Goal: Information Seeking & Learning: Learn about a topic

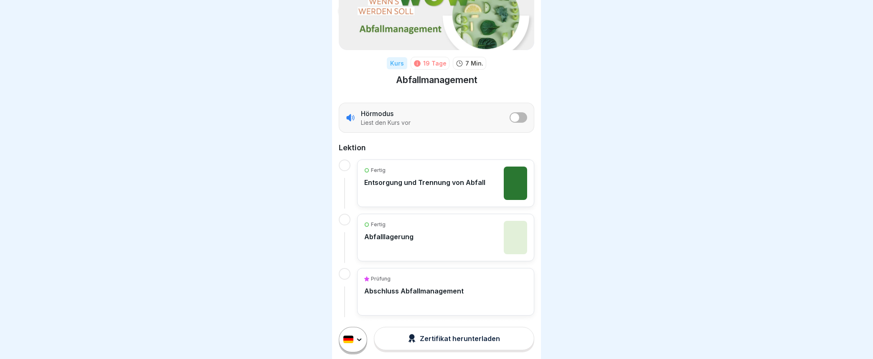
scroll to position [68, 0]
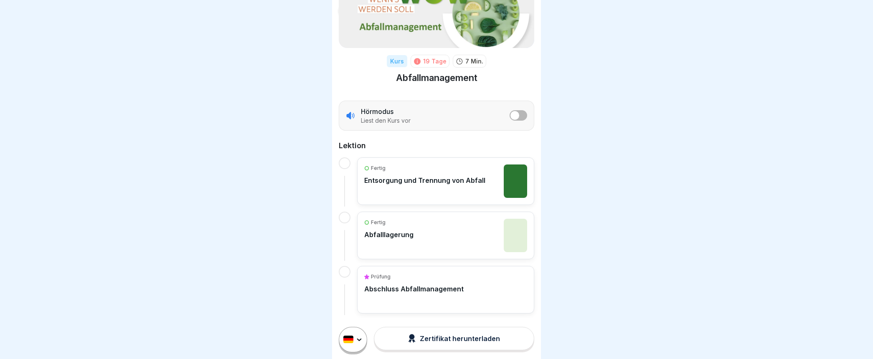
click at [410, 289] on p "Abschluss Abfallmanagement" at bounding box center [413, 289] width 99 height 8
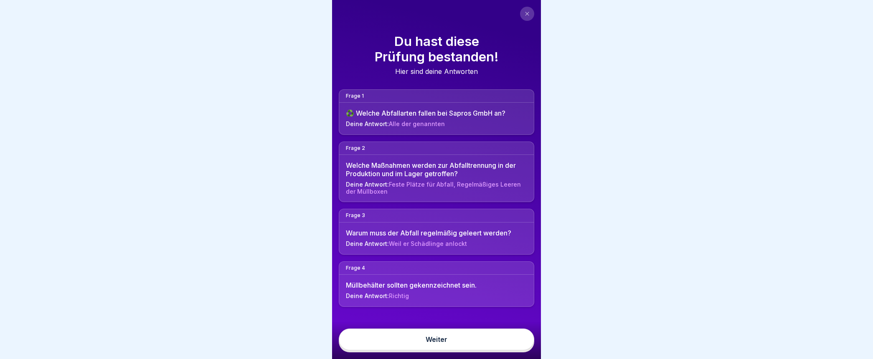
click at [433, 347] on link "Weiter" at bounding box center [437, 340] width 196 height 22
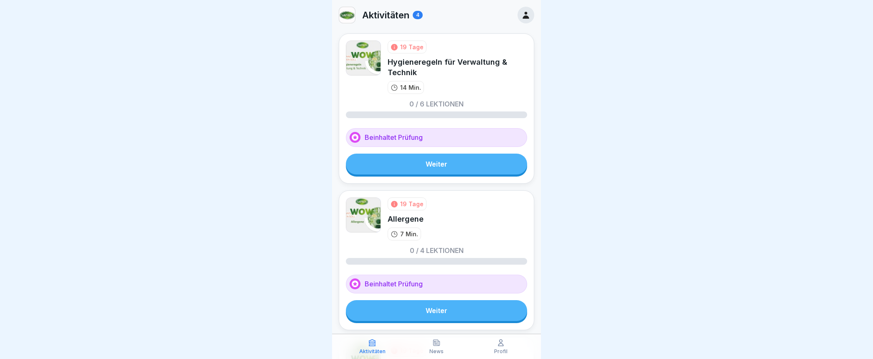
click at [419, 164] on link "Weiter" at bounding box center [436, 164] width 181 height 21
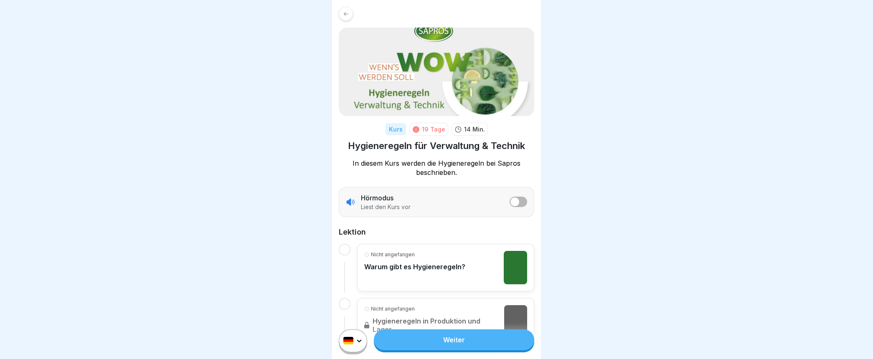
click at [412, 265] on p "Warum gibt es Hygieneregeln?" at bounding box center [414, 267] width 101 height 8
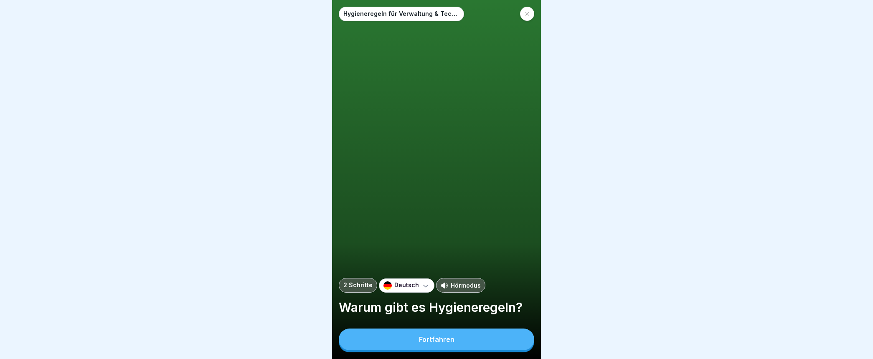
click at [435, 344] on div "Fortfahren" at bounding box center [437, 340] width 36 height 8
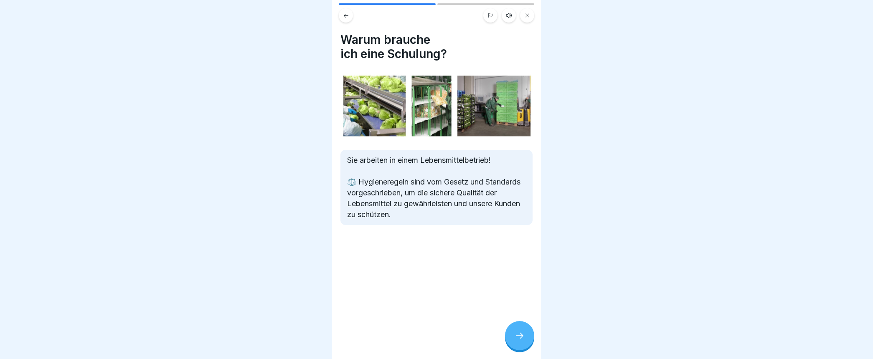
click at [519, 341] on icon at bounding box center [520, 336] width 10 height 10
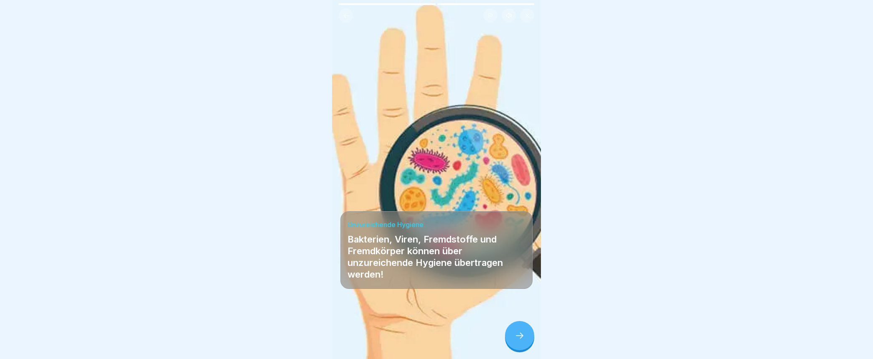
click at [523, 341] on icon at bounding box center [520, 336] width 10 height 10
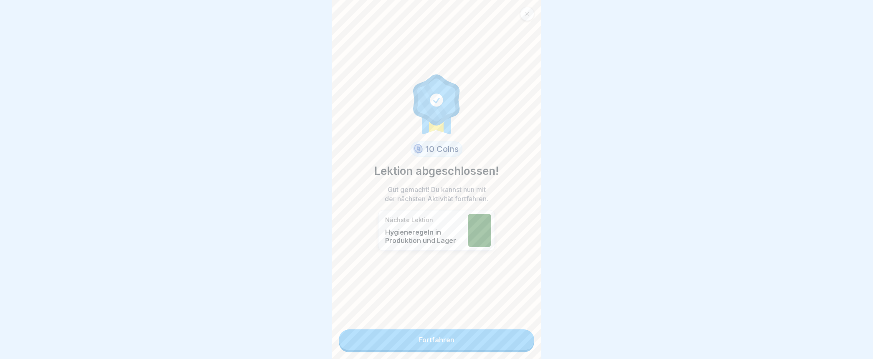
click at [475, 341] on link "Fortfahren" at bounding box center [437, 340] width 196 height 21
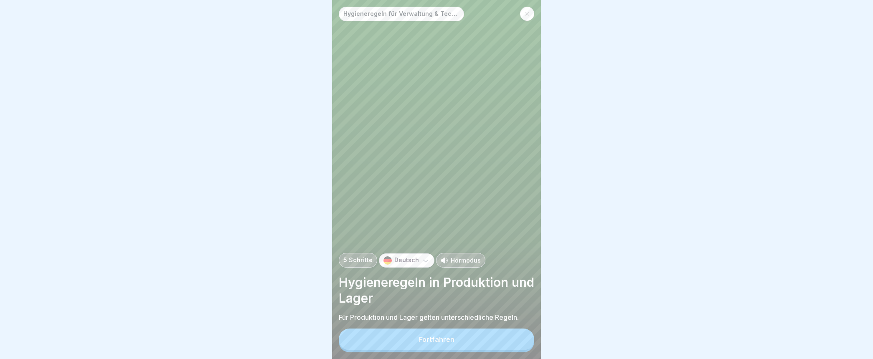
click at [447, 342] on button "Fortfahren" at bounding box center [437, 340] width 196 height 22
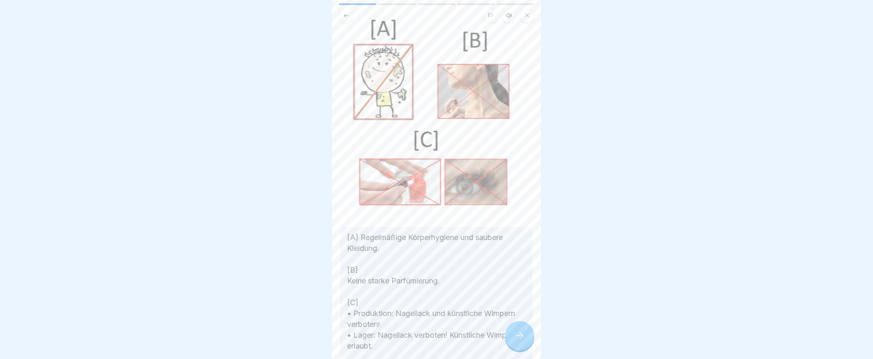
scroll to position [93, 0]
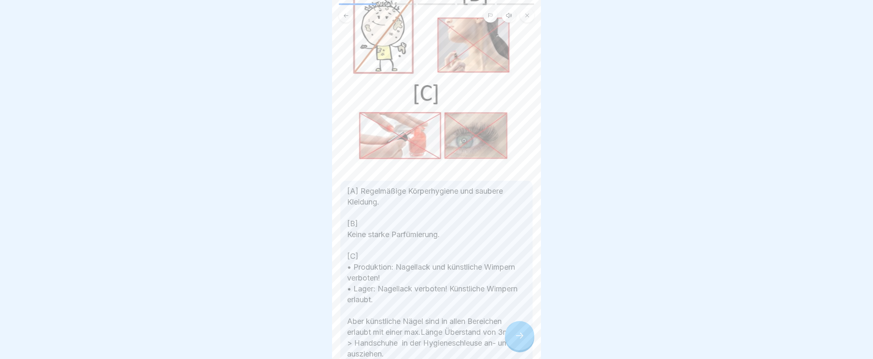
click at [524, 341] on icon at bounding box center [520, 336] width 10 height 10
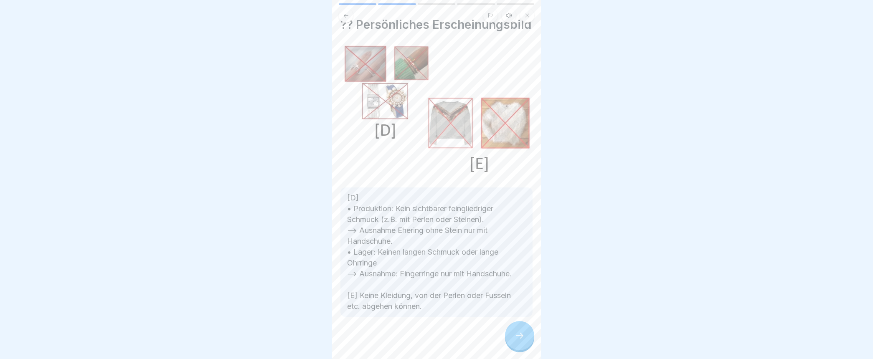
scroll to position [0, 0]
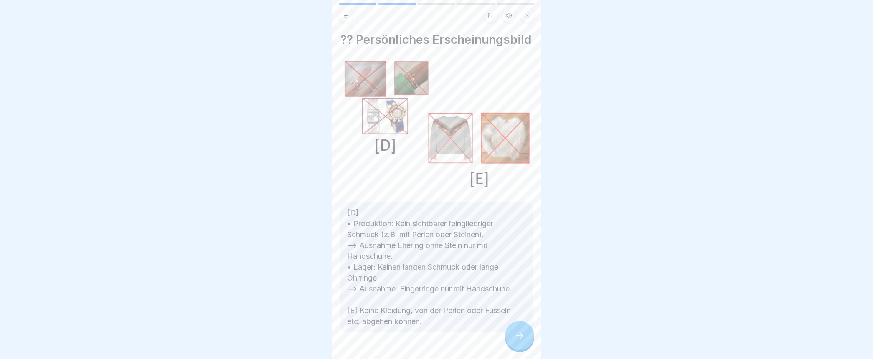
click at [523, 341] on icon at bounding box center [520, 336] width 10 height 10
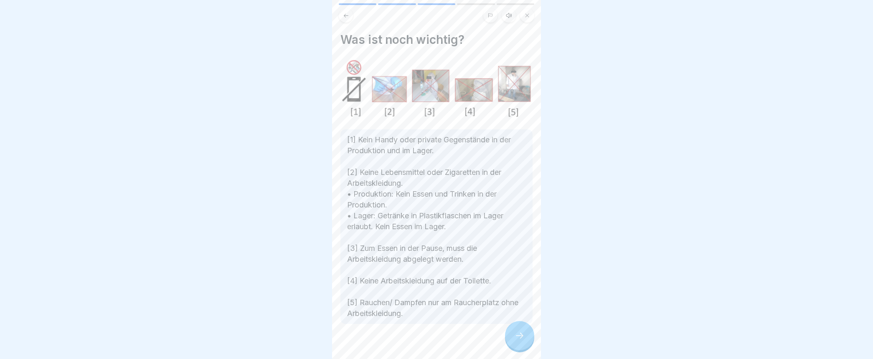
click at [523, 341] on icon at bounding box center [520, 336] width 10 height 10
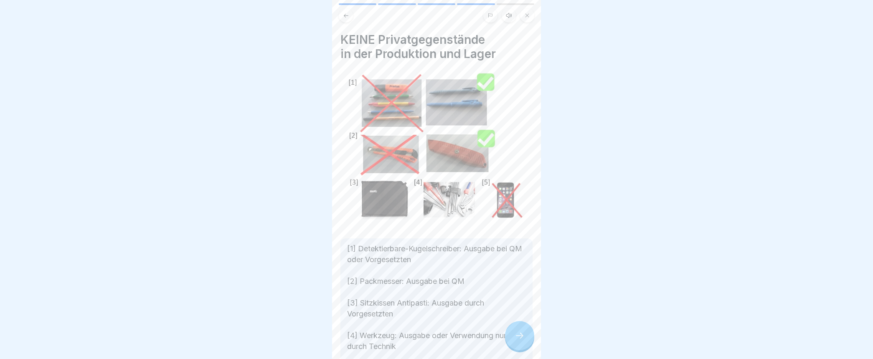
click at [523, 341] on icon at bounding box center [520, 336] width 10 height 10
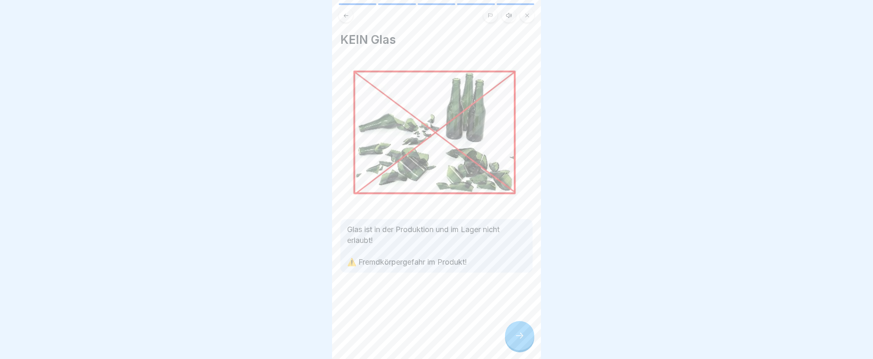
click at [523, 341] on icon at bounding box center [520, 336] width 10 height 10
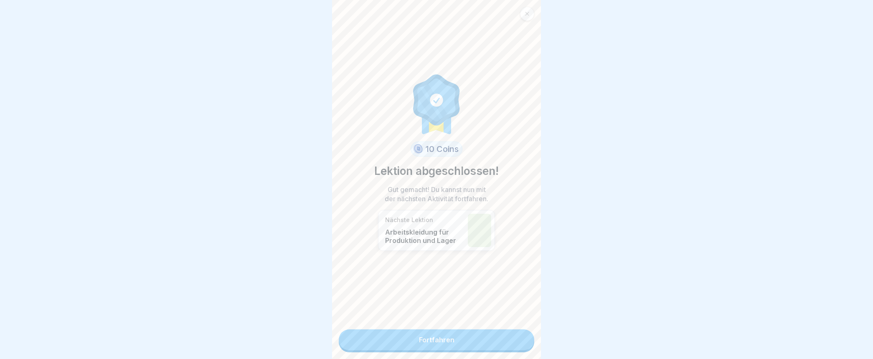
click at [428, 339] on link "Fortfahren" at bounding box center [437, 340] width 196 height 21
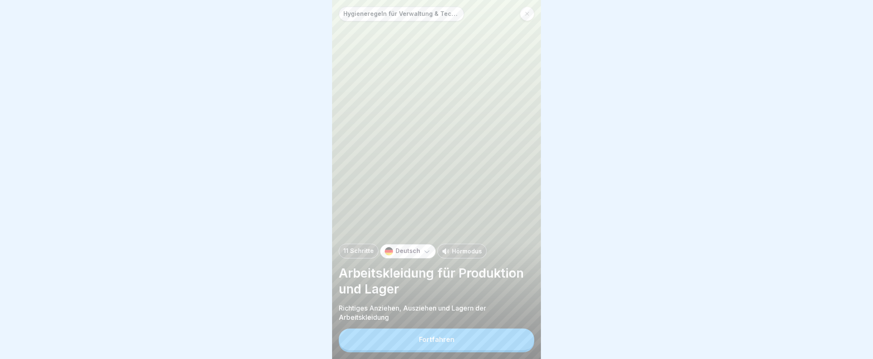
click at [431, 344] on div "Fortfahren" at bounding box center [437, 340] width 36 height 8
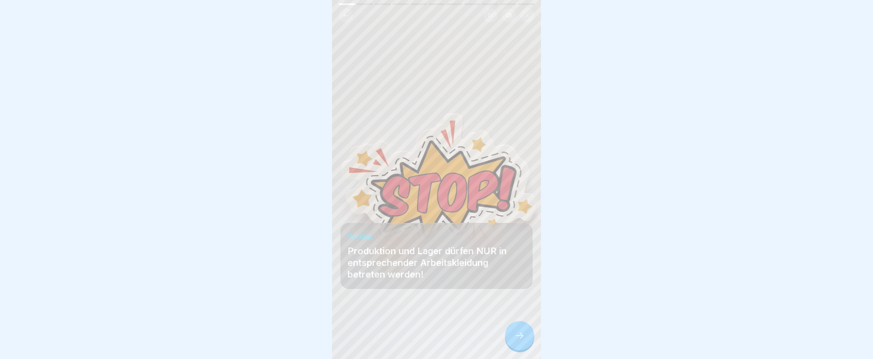
click at [517, 339] on icon at bounding box center [520, 336] width 10 height 10
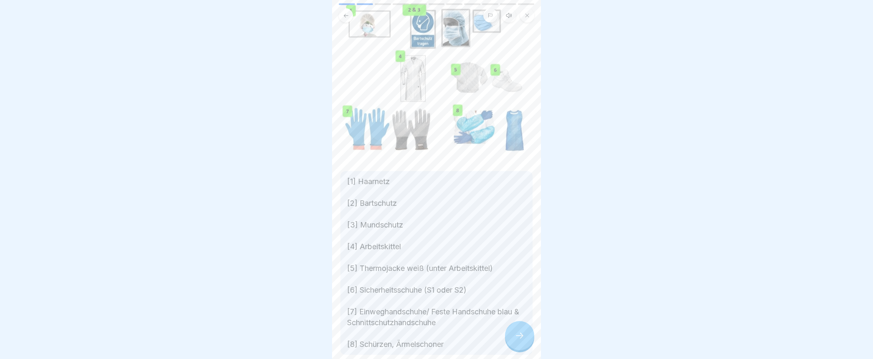
scroll to position [93, 0]
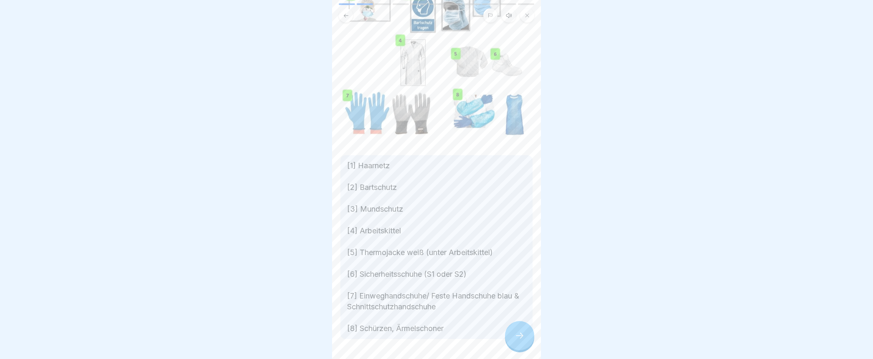
click at [513, 335] on div at bounding box center [519, 335] width 29 height 29
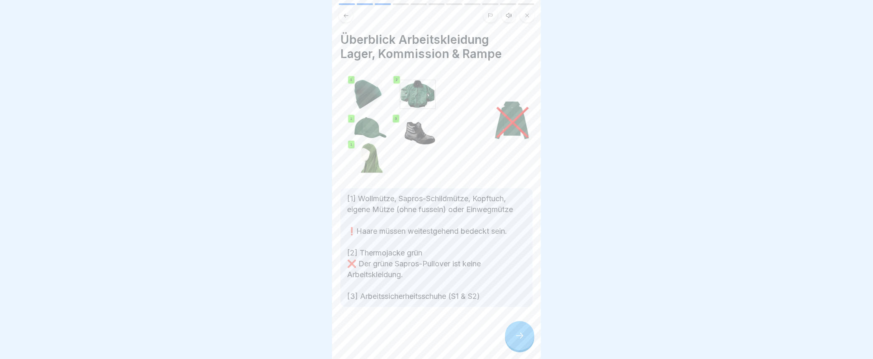
scroll to position [0, 0]
click at [531, 349] on div at bounding box center [519, 335] width 29 height 29
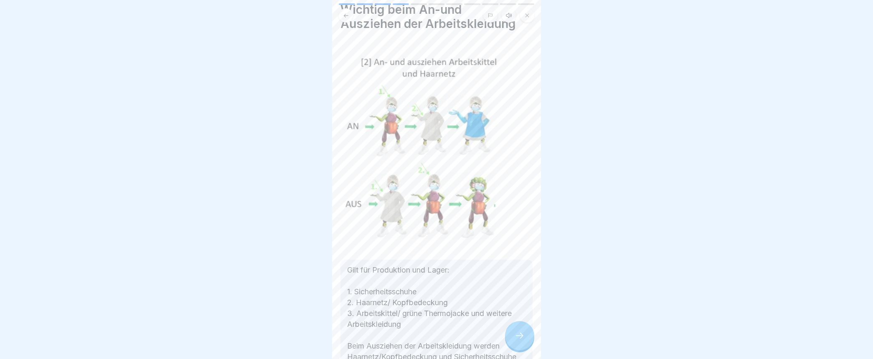
scroll to position [46, 0]
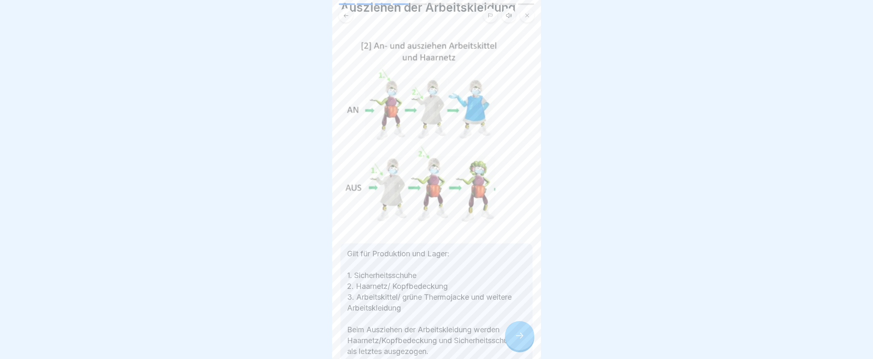
click at [517, 331] on div at bounding box center [519, 335] width 29 height 29
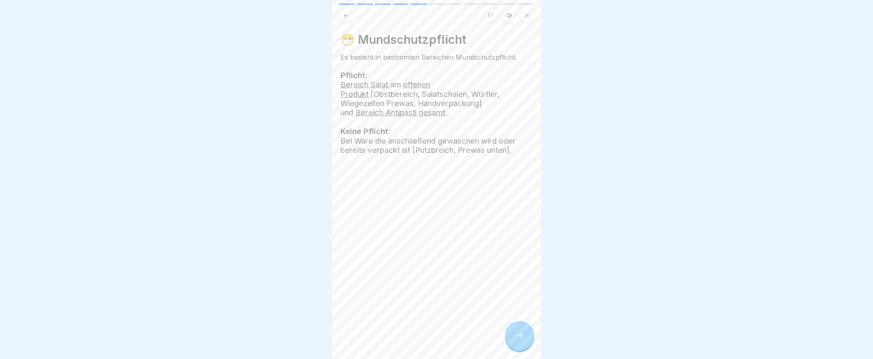
scroll to position [0, 0]
click at [520, 341] on icon at bounding box center [520, 336] width 10 height 10
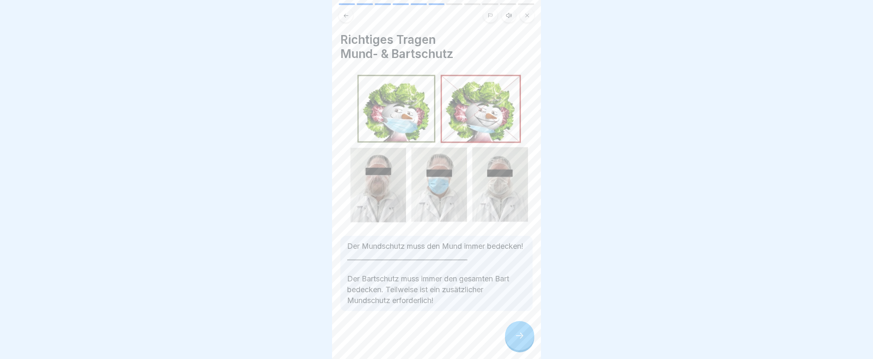
click at [525, 344] on div at bounding box center [519, 335] width 29 height 29
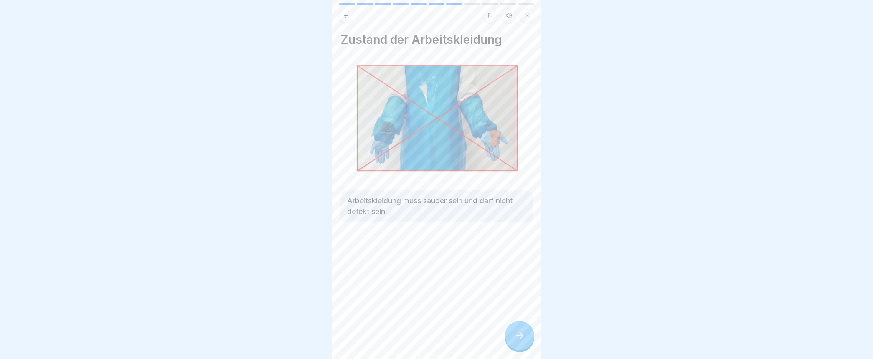
click at [517, 341] on icon at bounding box center [520, 336] width 10 height 10
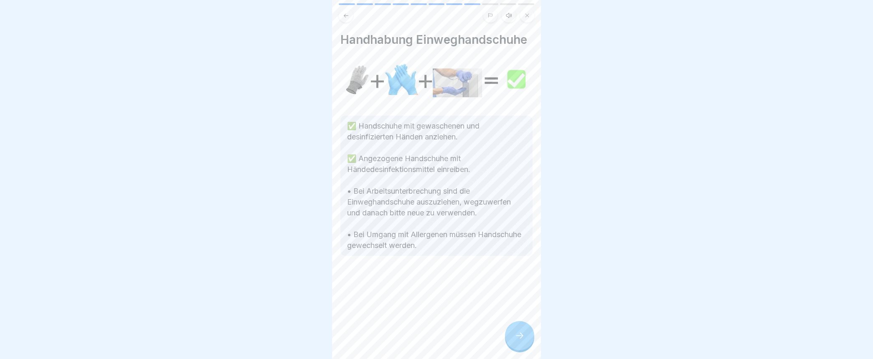
click at [516, 341] on icon at bounding box center [520, 336] width 10 height 10
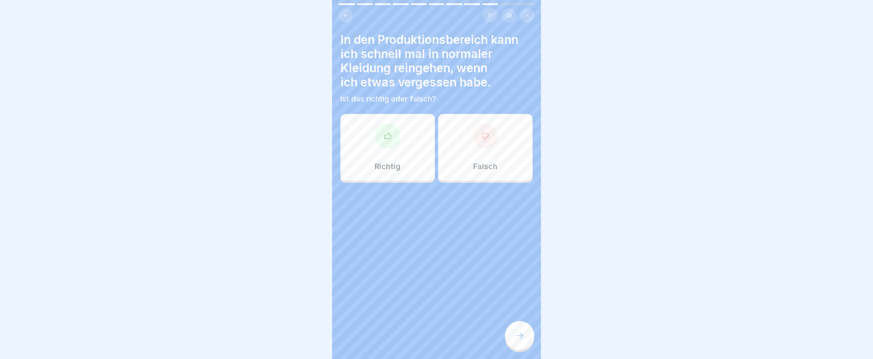
click at [481, 139] on icon at bounding box center [485, 136] width 8 height 8
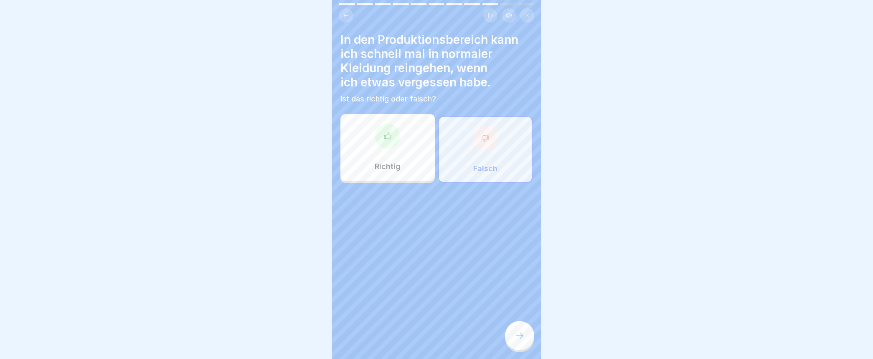
click at [521, 341] on icon at bounding box center [520, 336] width 10 height 10
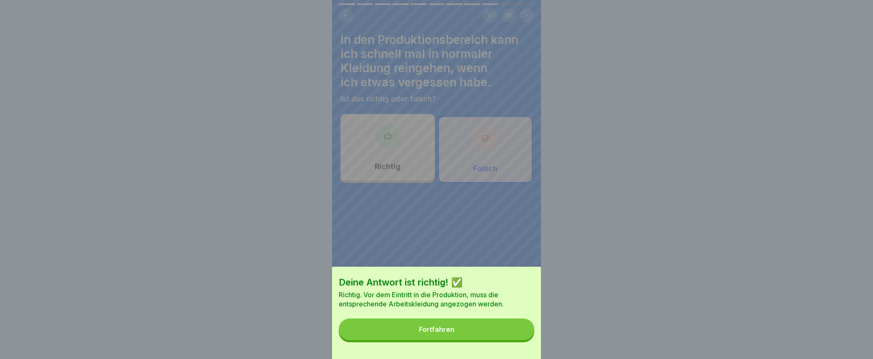
click at [443, 334] on div "Fortfahren" at bounding box center [437, 330] width 36 height 8
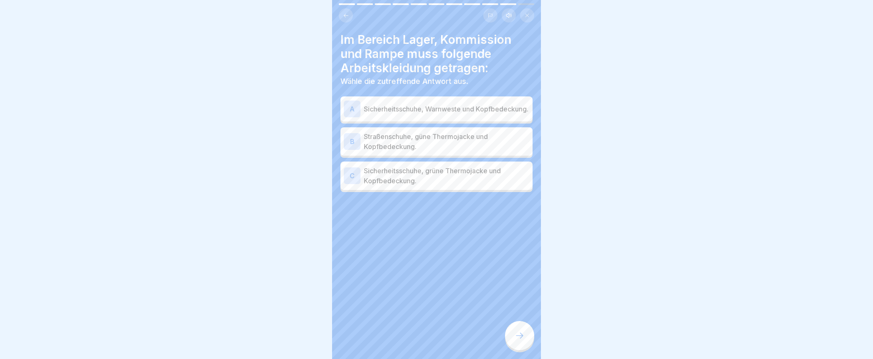
click at [356, 181] on div "C" at bounding box center [352, 176] width 17 height 17
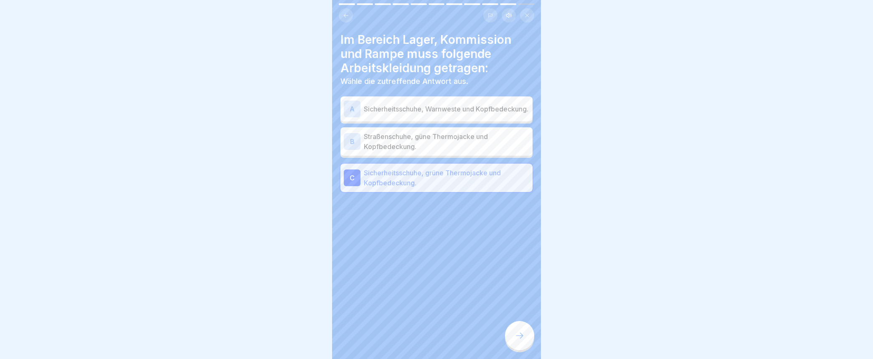
click at [515, 341] on icon at bounding box center [520, 336] width 10 height 10
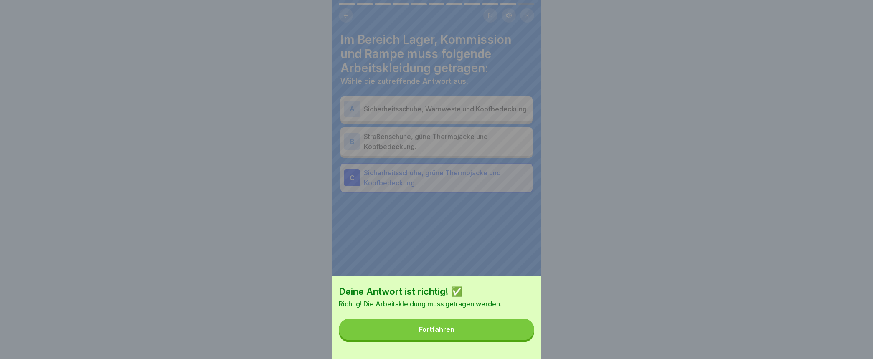
click at [435, 334] on div "Fortfahren" at bounding box center [437, 330] width 36 height 8
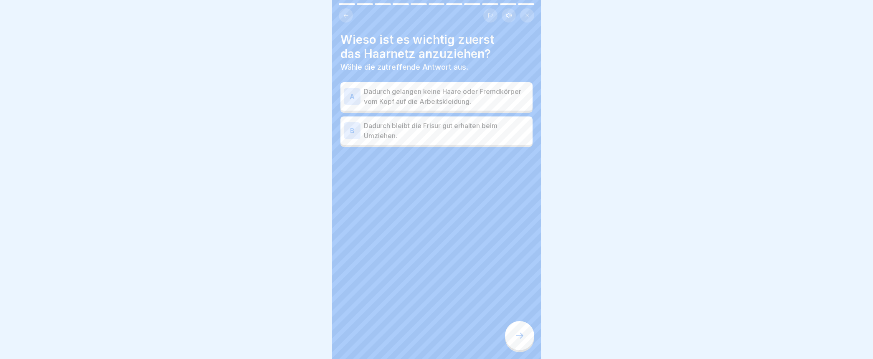
click at [354, 97] on div "A" at bounding box center [352, 96] width 17 height 17
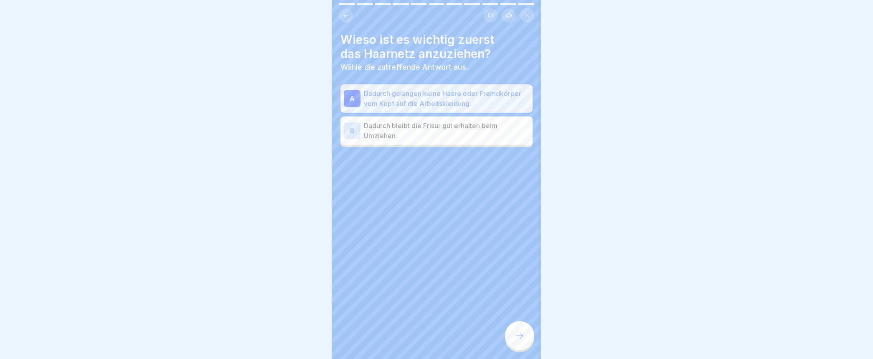
click at [517, 340] on icon at bounding box center [520, 336] width 10 height 10
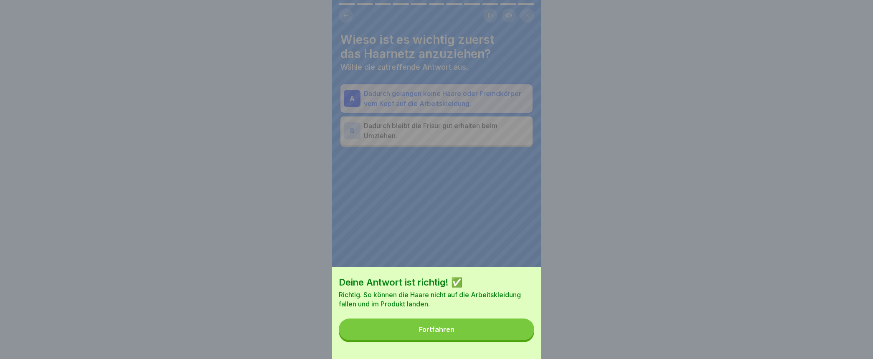
click at [438, 334] on div "Fortfahren" at bounding box center [437, 330] width 36 height 8
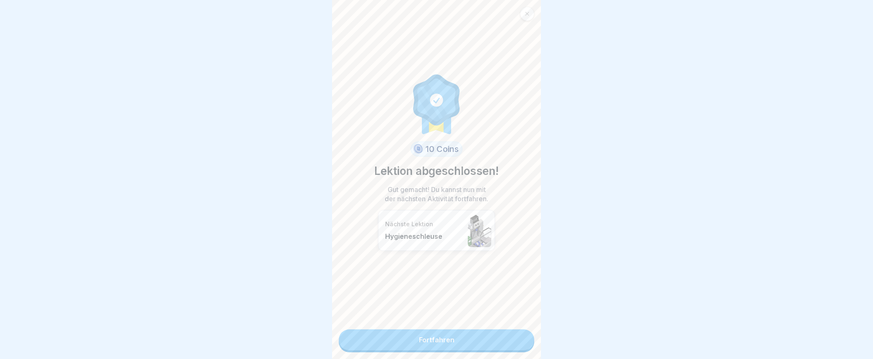
click at [423, 340] on link "Fortfahren" at bounding box center [437, 340] width 196 height 21
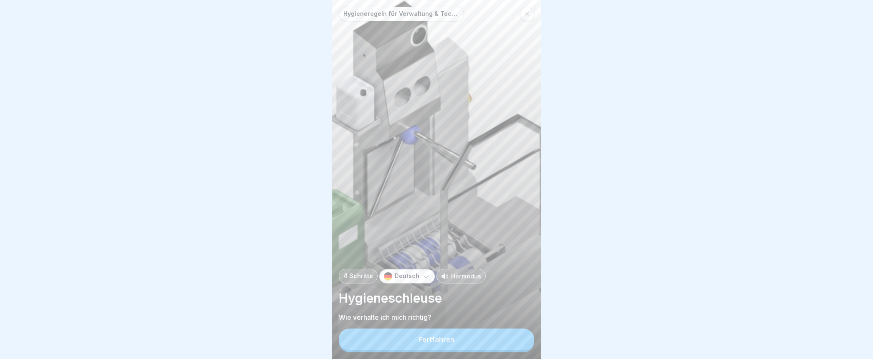
click at [448, 344] on div "Fortfahren" at bounding box center [437, 340] width 36 height 8
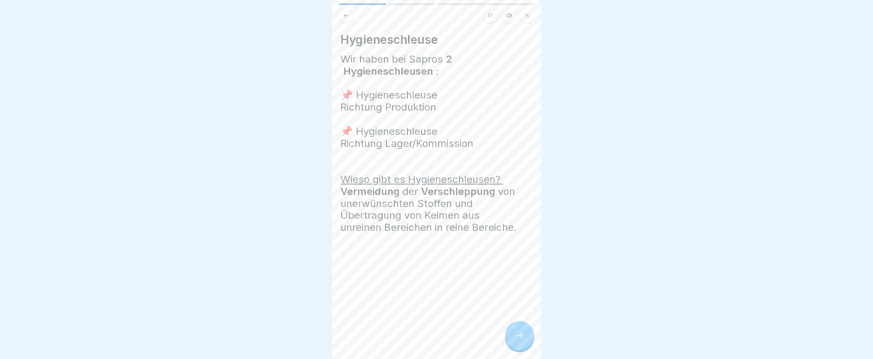
click at [525, 339] on div at bounding box center [519, 335] width 29 height 29
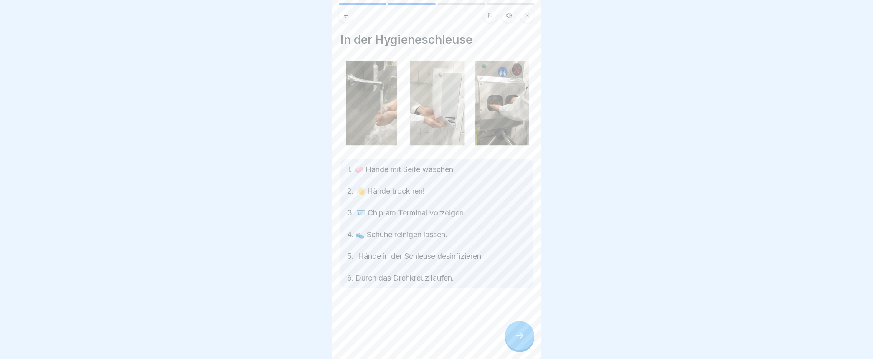
click at [525, 339] on div at bounding box center [519, 335] width 29 height 29
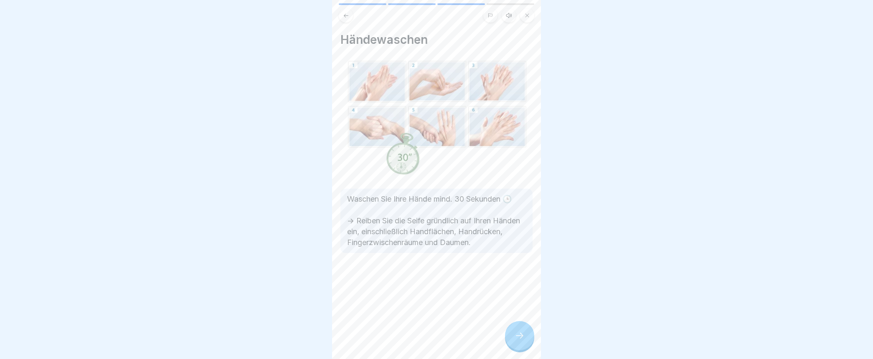
click at [525, 339] on div at bounding box center [519, 335] width 29 height 29
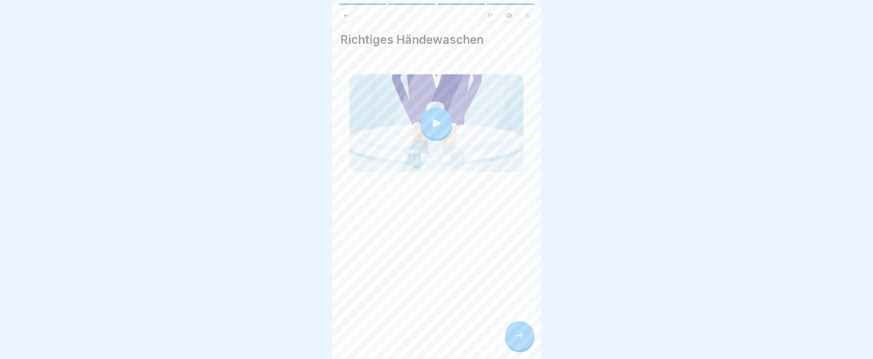
click at [437, 122] on icon at bounding box center [437, 123] width 12 height 12
drag, startPoint x: 523, startPoint y: 349, endPoint x: 521, endPoint y: 341, distance: 7.4
click at [522, 343] on div at bounding box center [519, 335] width 29 height 29
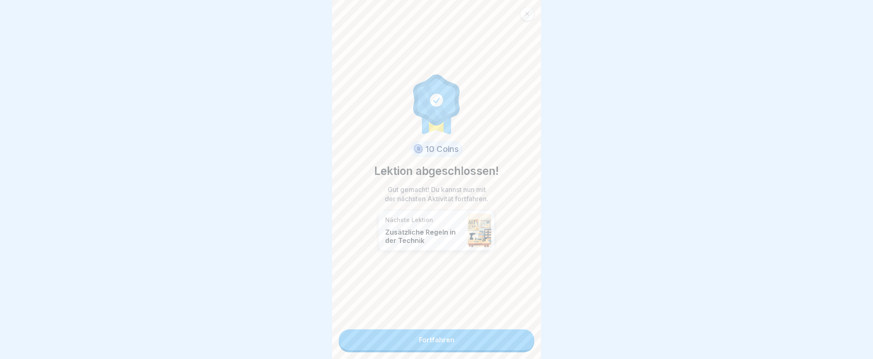
click at [410, 335] on link "Fortfahren" at bounding box center [437, 340] width 196 height 21
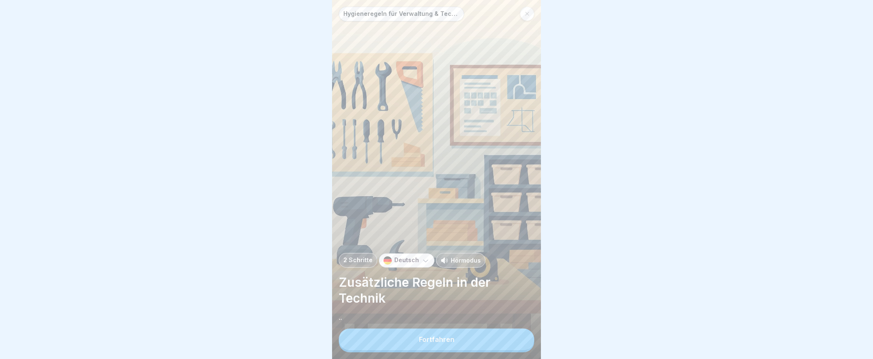
click at [430, 344] on div "Fortfahren" at bounding box center [437, 340] width 36 height 8
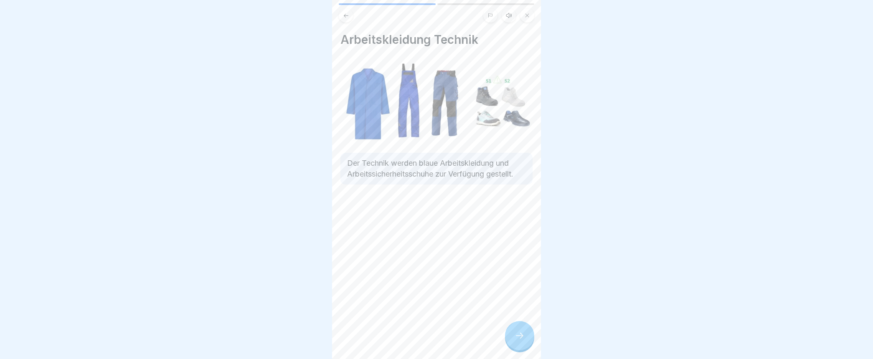
click at [517, 341] on icon at bounding box center [520, 336] width 10 height 10
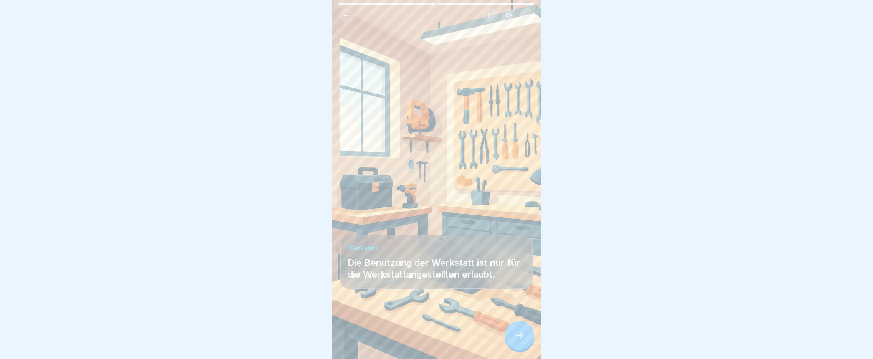
click at [521, 341] on icon at bounding box center [520, 336] width 10 height 10
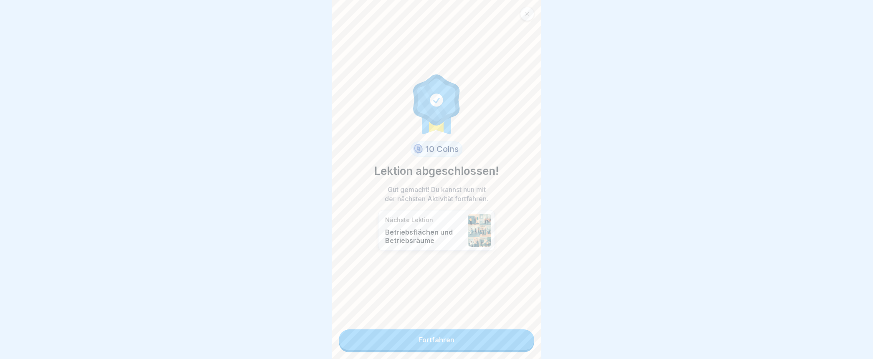
click at [474, 336] on link "Fortfahren" at bounding box center [437, 340] width 196 height 21
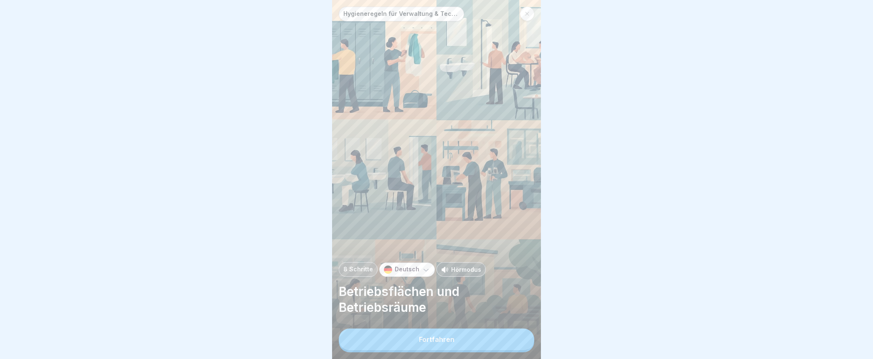
click at [500, 345] on button "Fortfahren" at bounding box center [437, 340] width 196 height 22
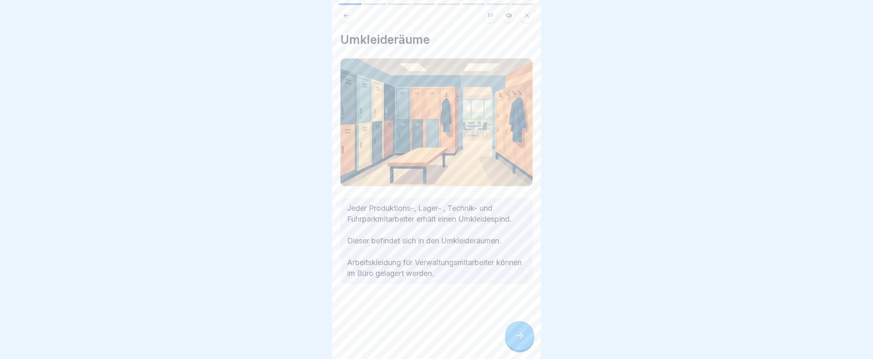
click at [527, 341] on div at bounding box center [519, 335] width 29 height 29
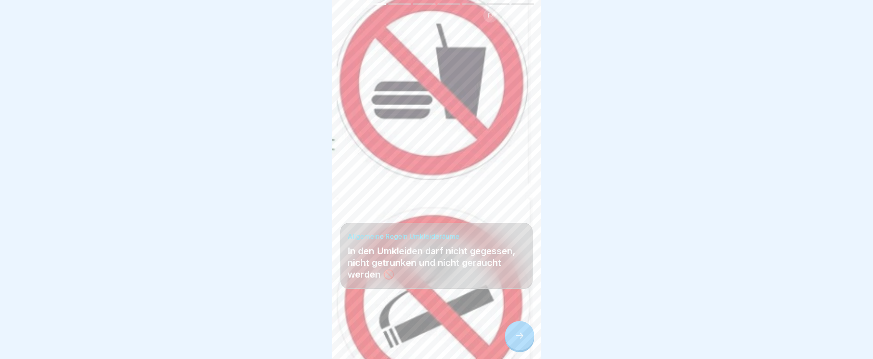
click at [520, 348] on div at bounding box center [519, 335] width 29 height 29
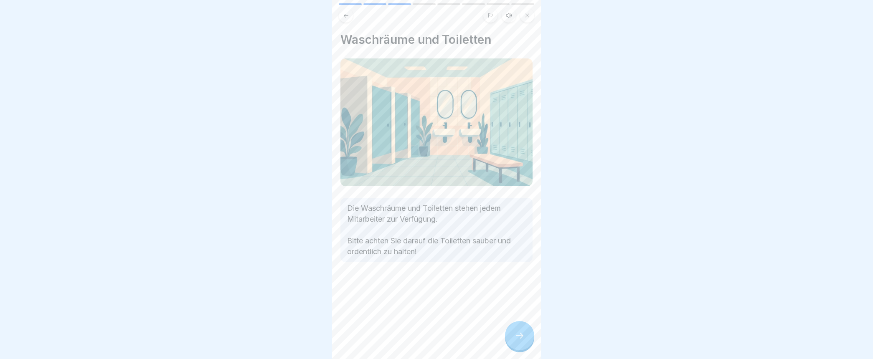
click at [519, 348] on div at bounding box center [519, 335] width 29 height 29
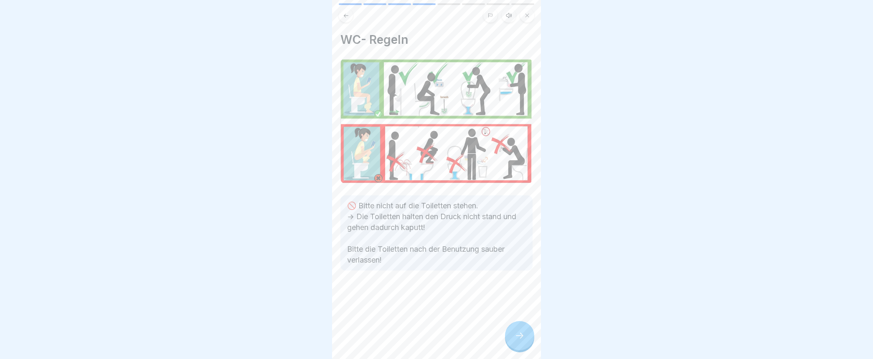
click at [519, 348] on div at bounding box center [519, 335] width 29 height 29
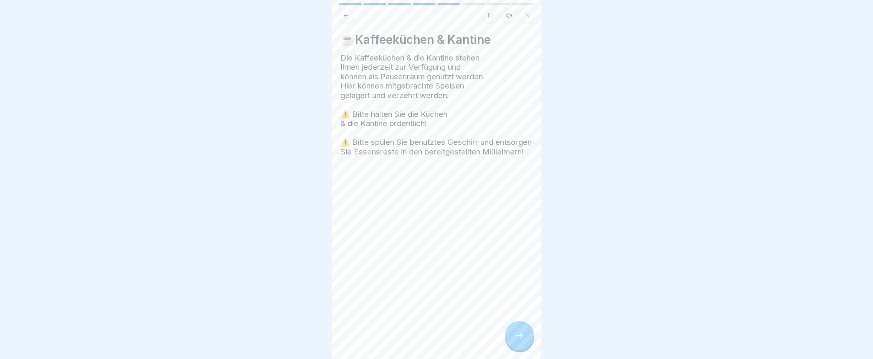
click at [515, 341] on icon at bounding box center [520, 336] width 10 height 10
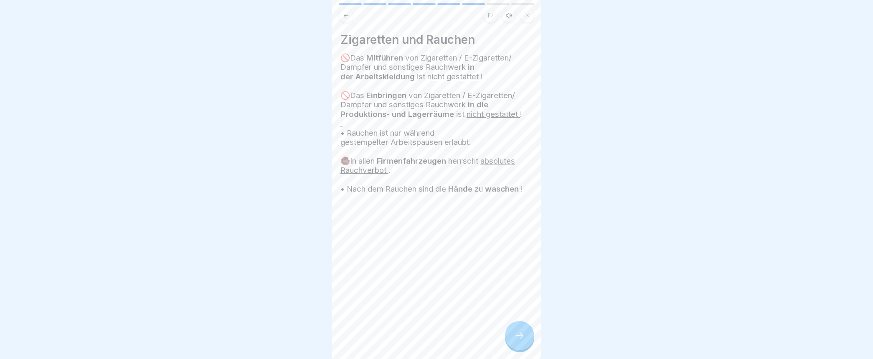
click at [516, 341] on icon at bounding box center [520, 336] width 10 height 10
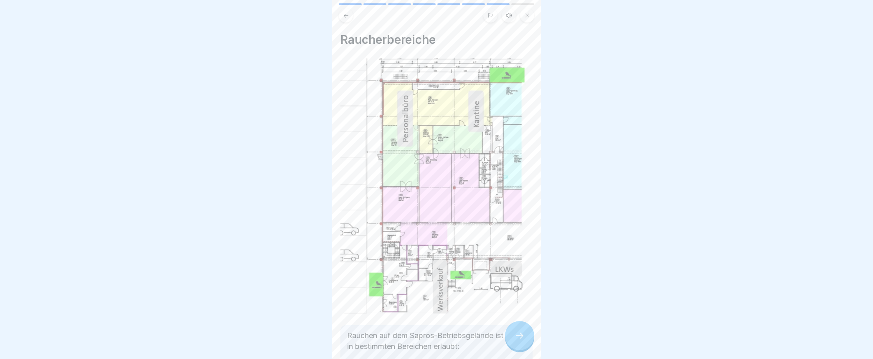
click at [516, 341] on icon at bounding box center [520, 336] width 10 height 10
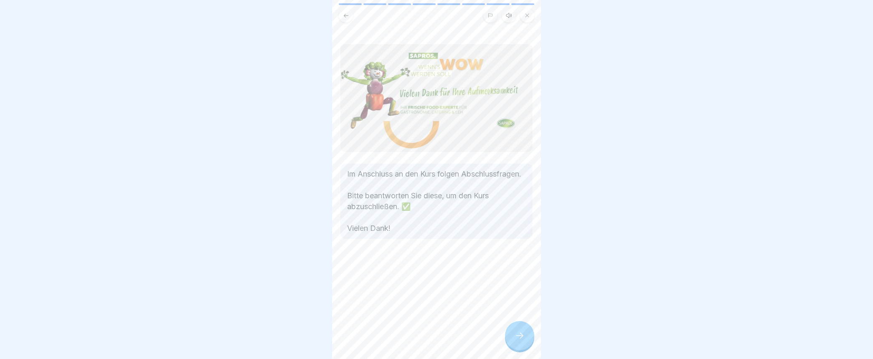
click at [513, 339] on div at bounding box center [519, 335] width 29 height 29
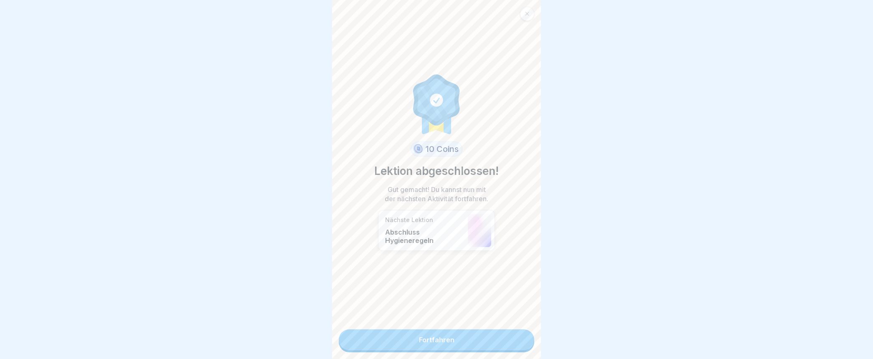
click at [433, 336] on link "Fortfahren" at bounding box center [437, 340] width 196 height 21
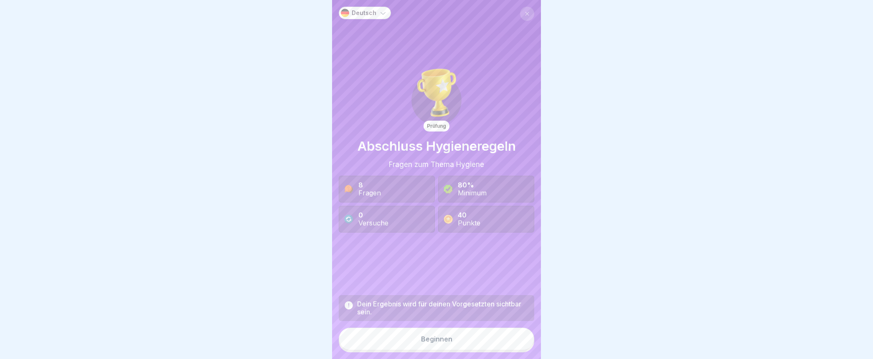
click at [434, 343] on div "Beginnen" at bounding box center [436, 340] width 31 height 8
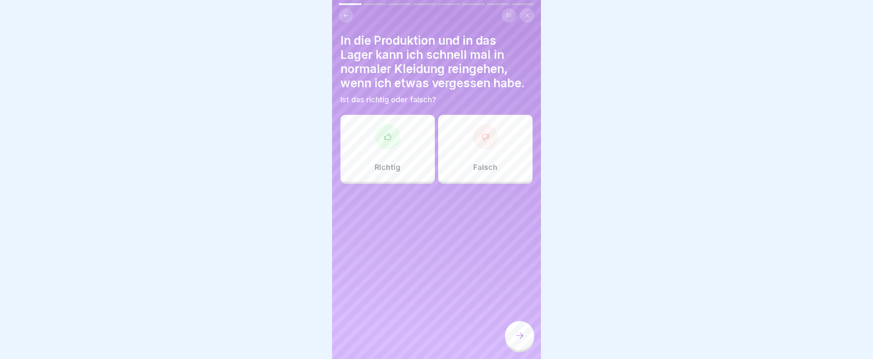
click at [482, 139] on icon at bounding box center [485, 137] width 7 height 6
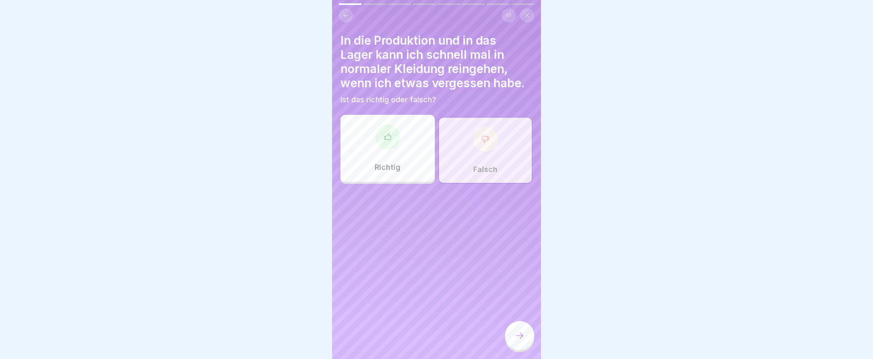
click at [515, 341] on icon at bounding box center [520, 336] width 10 height 10
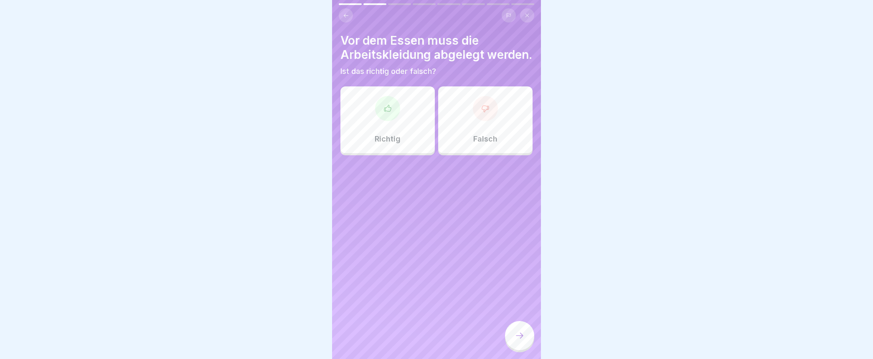
click at [381, 121] on div at bounding box center [387, 108] width 25 height 25
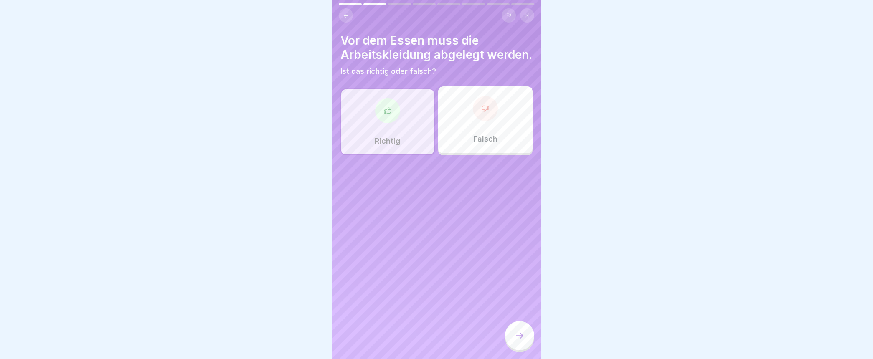
click at [523, 349] on div at bounding box center [519, 335] width 29 height 29
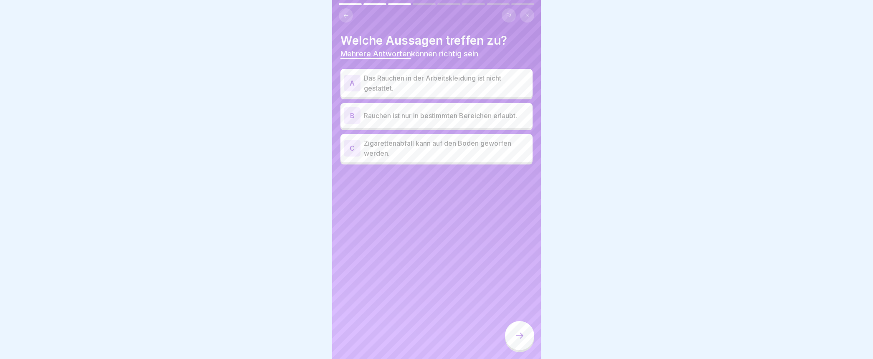
click at [355, 116] on div "B" at bounding box center [352, 115] width 17 height 17
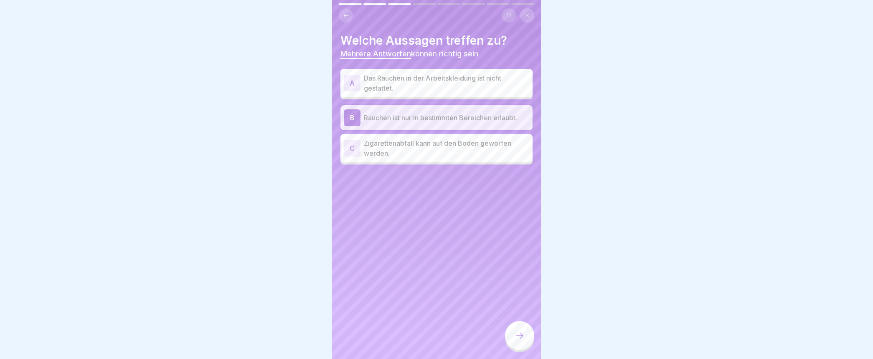
click at [354, 83] on div "A" at bounding box center [352, 83] width 17 height 17
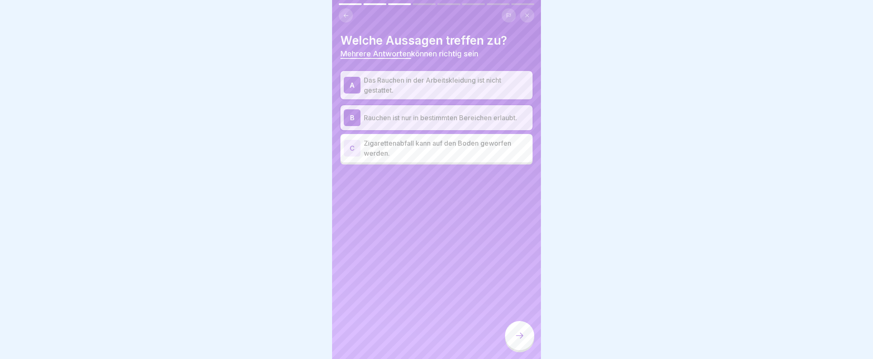
click at [519, 341] on icon at bounding box center [520, 336] width 10 height 10
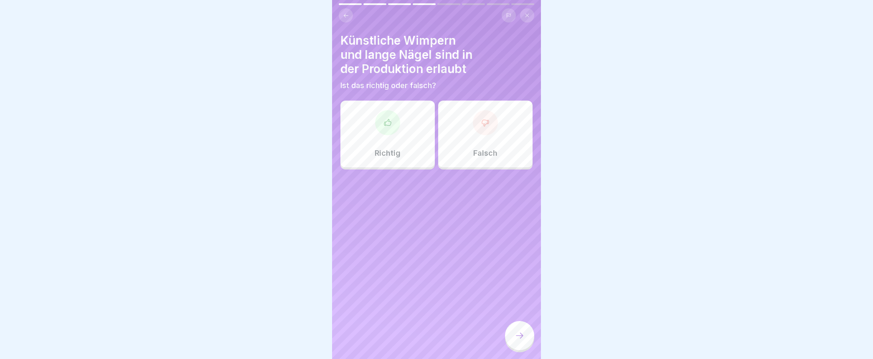
click at [482, 124] on icon at bounding box center [485, 123] width 7 height 6
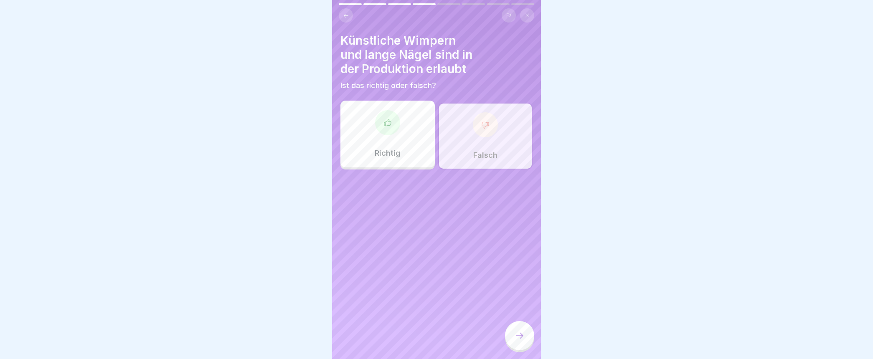
click at [525, 341] on icon at bounding box center [520, 336] width 10 height 10
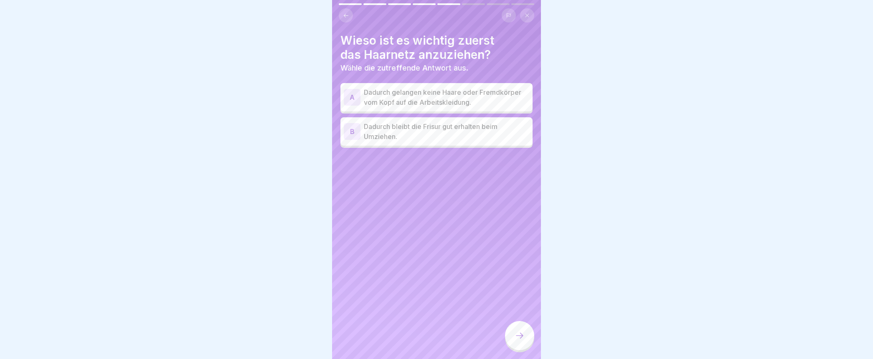
click at [349, 97] on div "A" at bounding box center [352, 97] width 17 height 17
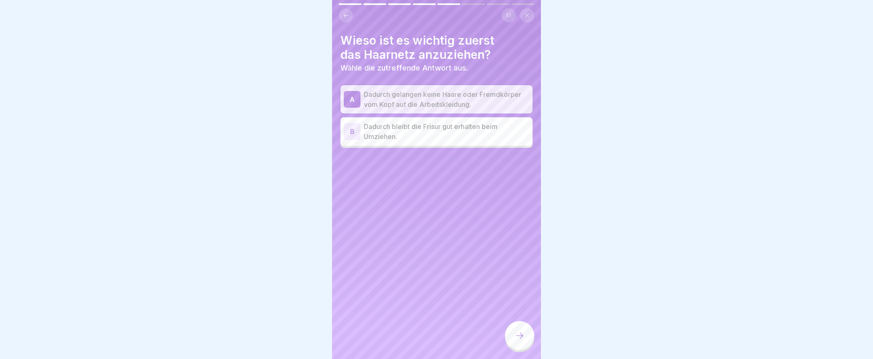
click at [518, 341] on icon at bounding box center [520, 336] width 10 height 10
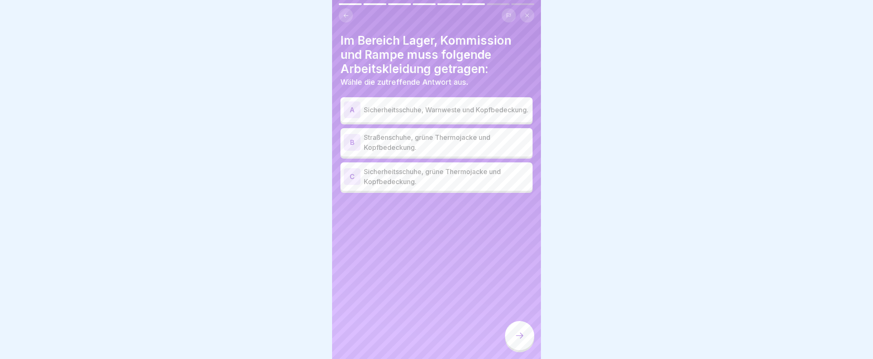
click at [349, 178] on div "C" at bounding box center [352, 176] width 17 height 17
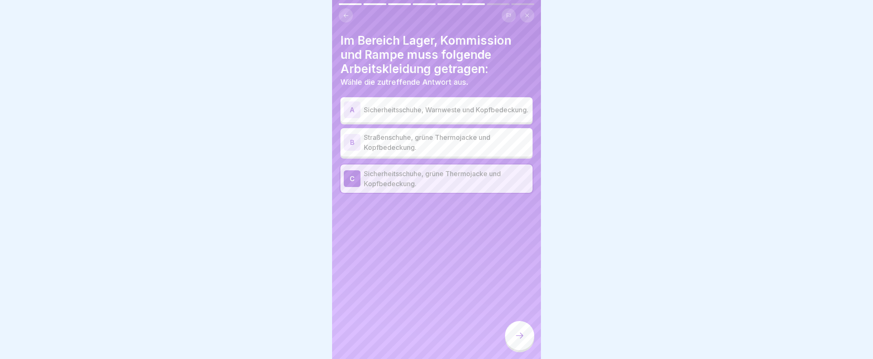
click at [519, 338] on div at bounding box center [519, 335] width 29 height 29
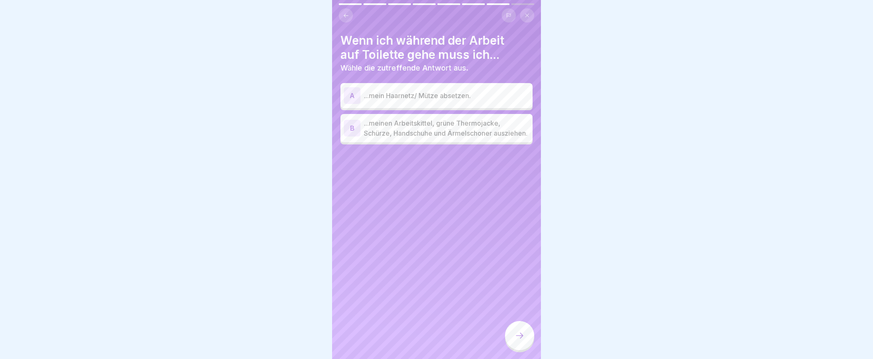
click at [352, 133] on div "B" at bounding box center [352, 128] width 17 height 17
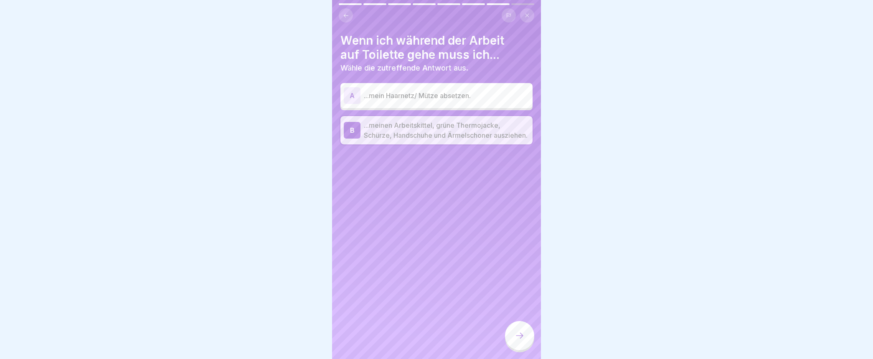
click at [521, 341] on icon at bounding box center [520, 336] width 10 height 10
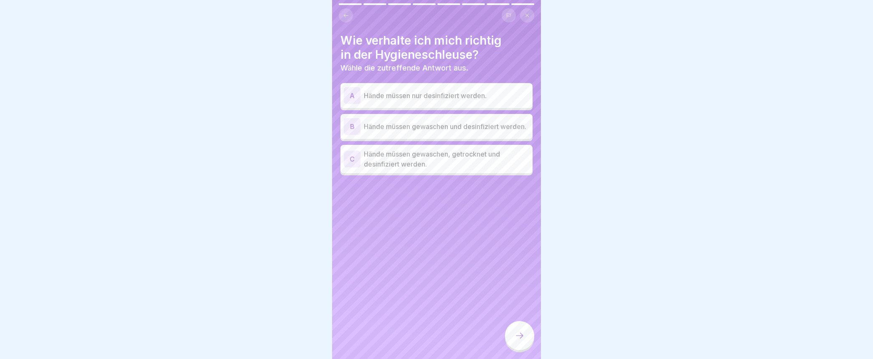
click at [357, 160] on div "C" at bounding box center [352, 159] width 17 height 17
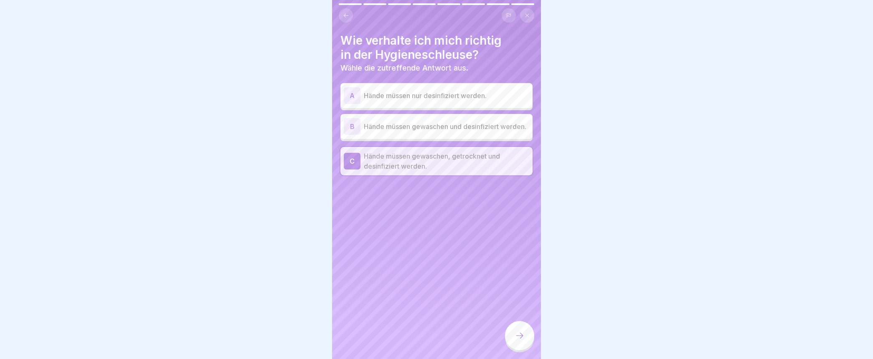
click at [519, 341] on icon at bounding box center [520, 336] width 10 height 10
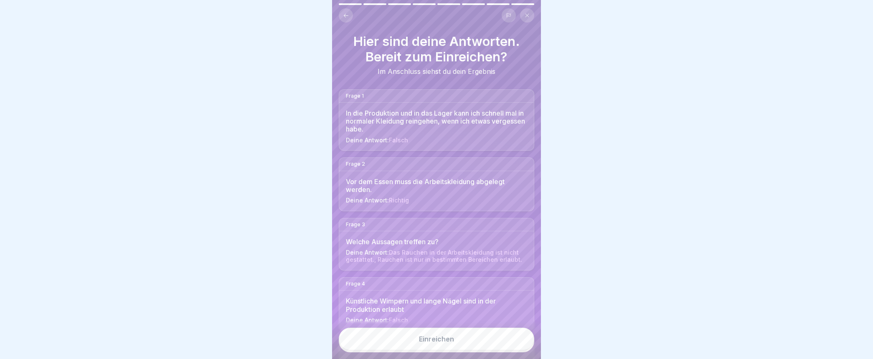
click at [429, 343] on div "Einreichen" at bounding box center [436, 340] width 35 height 8
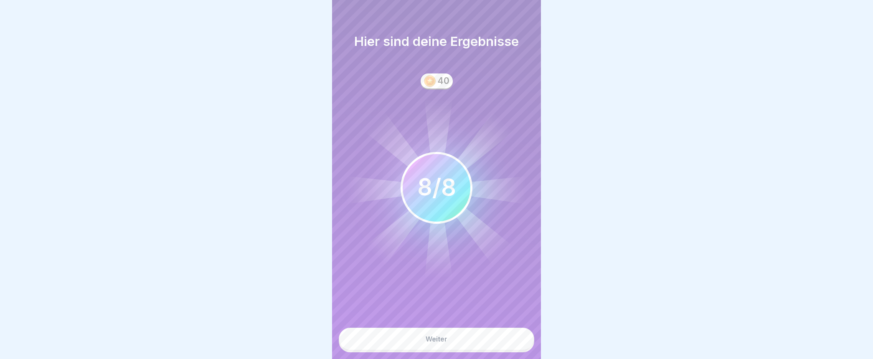
click at [431, 343] on div "Weiter" at bounding box center [437, 340] width 22 height 8
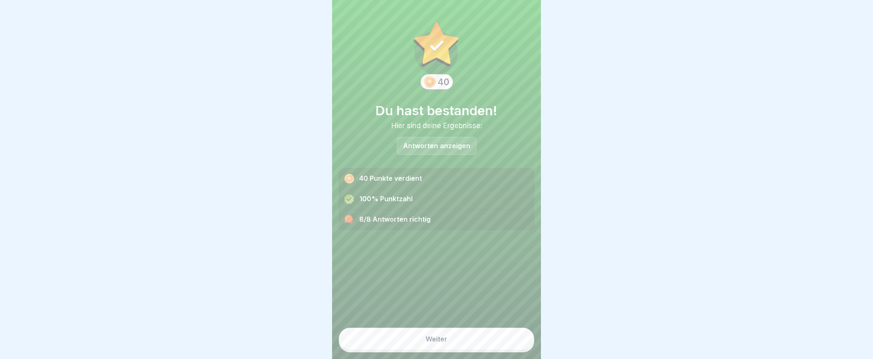
click at [432, 343] on div "Weiter" at bounding box center [437, 340] width 22 height 8
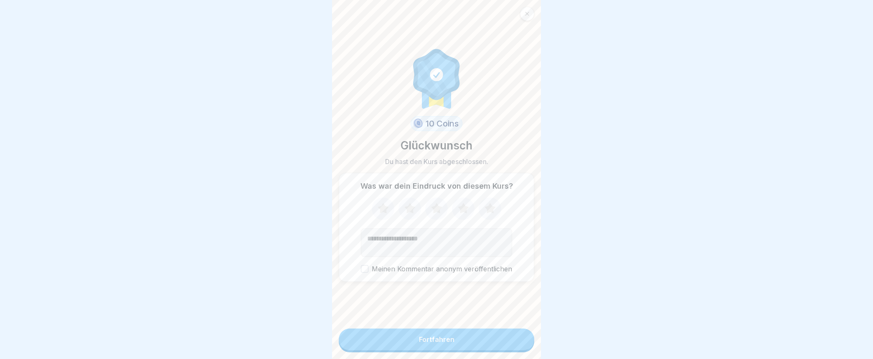
click at [432, 344] on div "Fortfahren" at bounding box center [437, 340] width 36 height 8
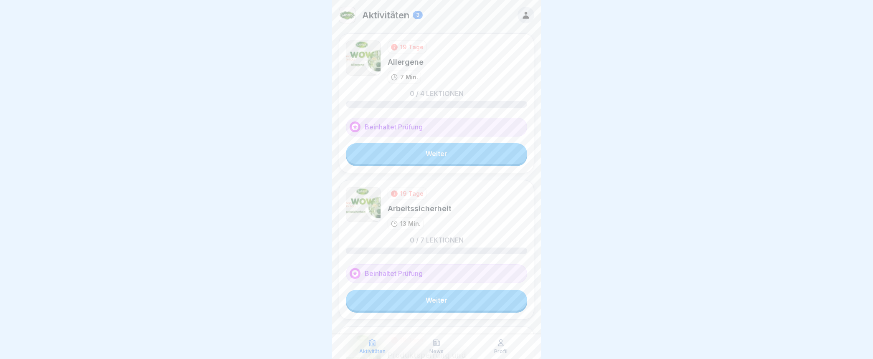
click at [412, 150] on link "Weiter" at bounding box center [436, 153] width 181 height 21
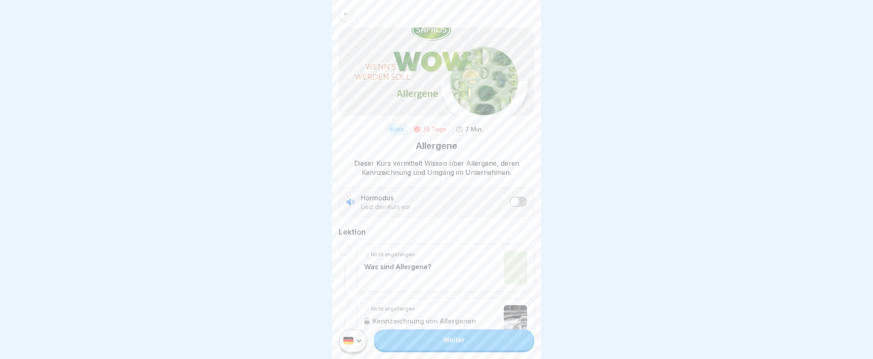
click at [432, 268] on div "Nicht angefangen Was sind Allergene?" at bounding box center [445, 267] width 163 height 33
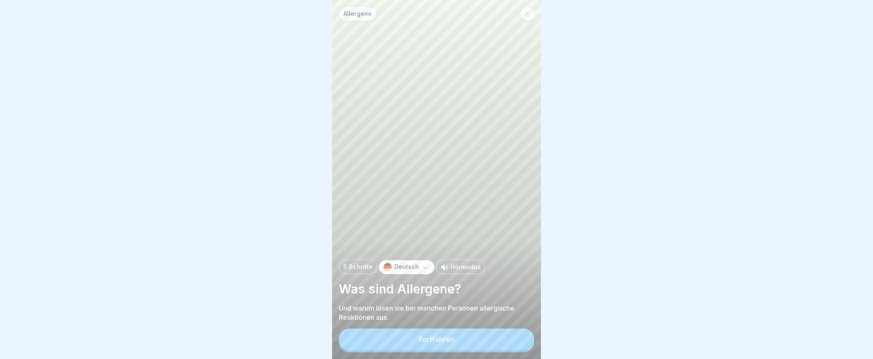
click at [430, 343] on button "Fortfahren" at bounding box center [437, 340] width 196 height 22
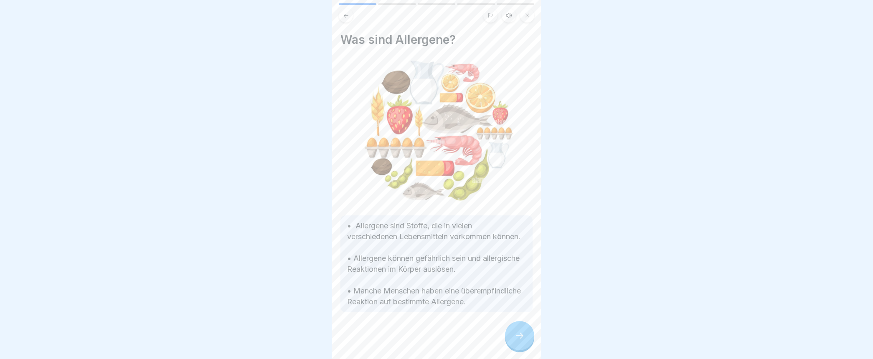
click at [519, 341] on icon at bounding box center [520, 336] width 10 height 10
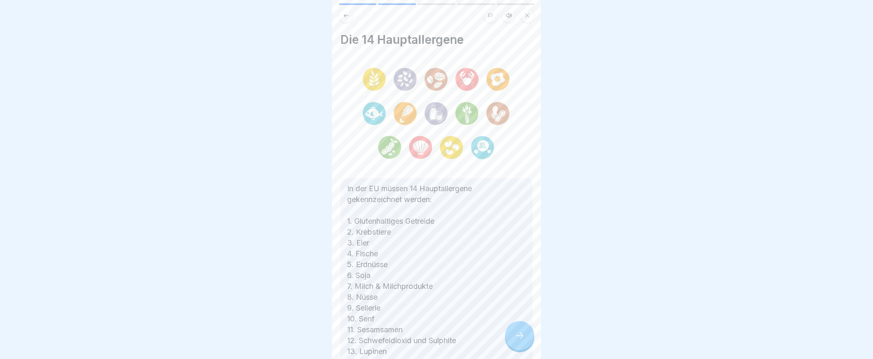
click at [513, 342] on div at bounding box center [519, 335] width 29 height 29
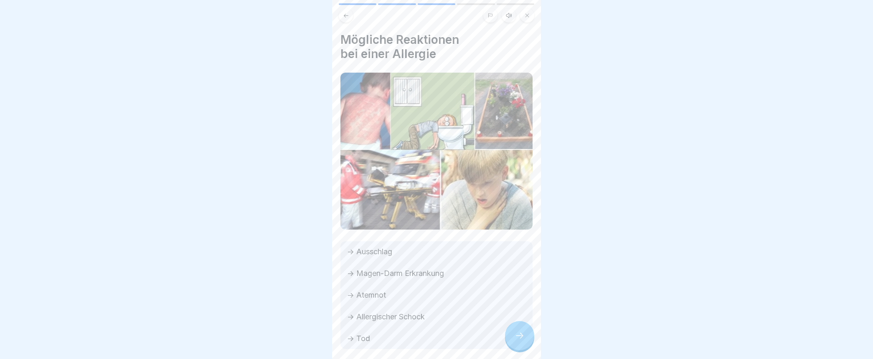
click at [510, 341] on div at bounding box center [519, 335] width 29 height 29
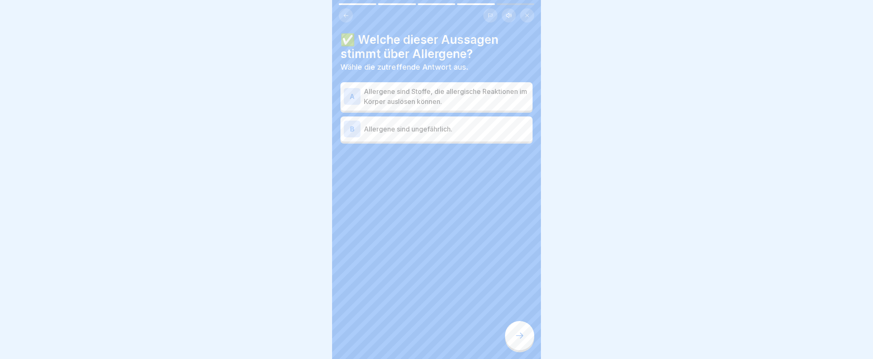
click at [354, 95] on div "A" at bounding box center [352, 96] width 17 height 17
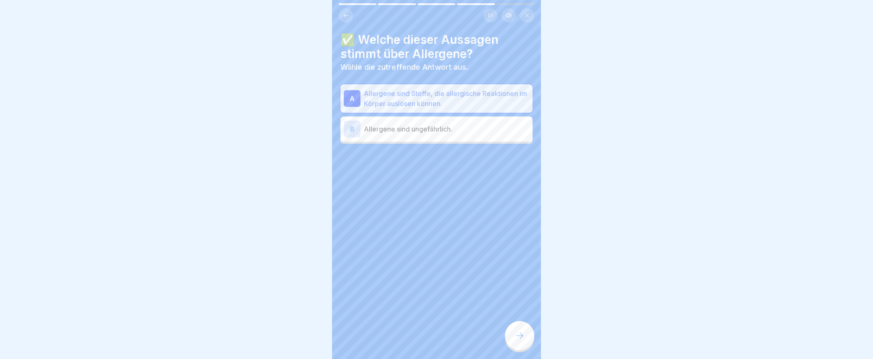
click at [524, 339] on icon at bounding box center [520, 336] width 10 height 10
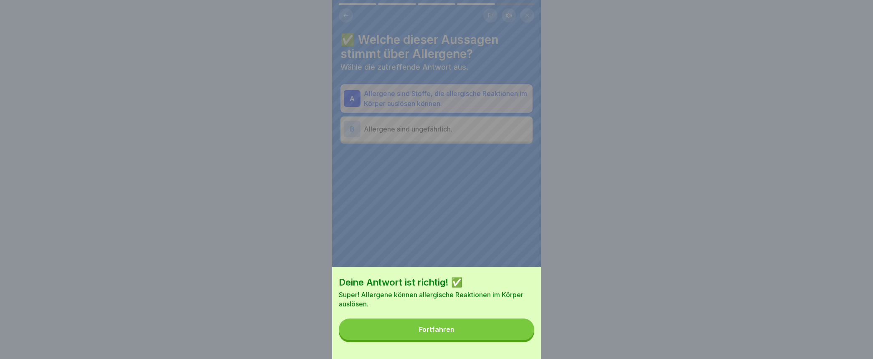
click at [445, 341] on button "Fortfahren" at bounding box center [437, 330] width 196 height 22
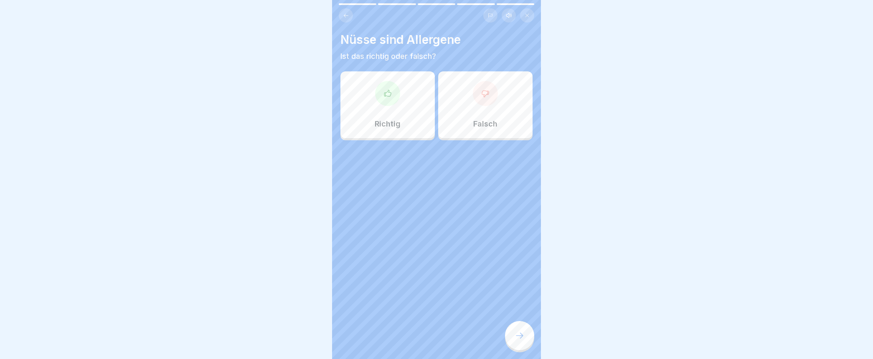
click at [385, 95] on icon at bounding box center [388, 93] width 8 height 8
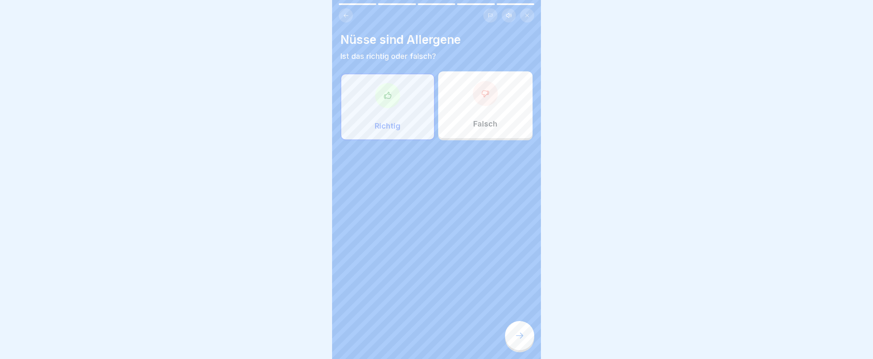
click at [515, 339] on icon at bounding box center [520, 336] width 10 height 10
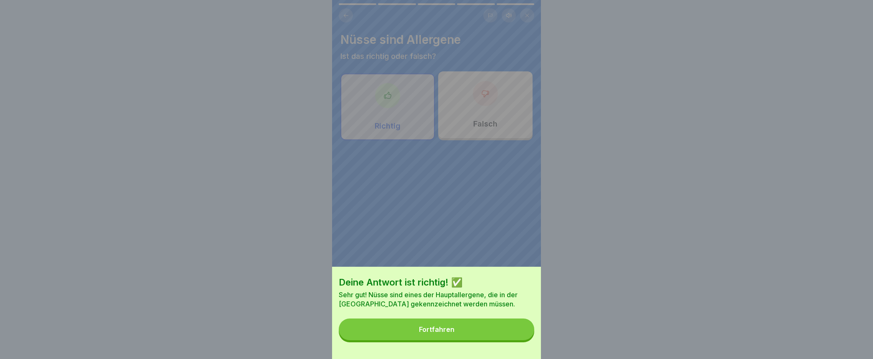
click at [435, 331] on button "Fortfahren" at bounding box center [437, 330] width 196 height 22
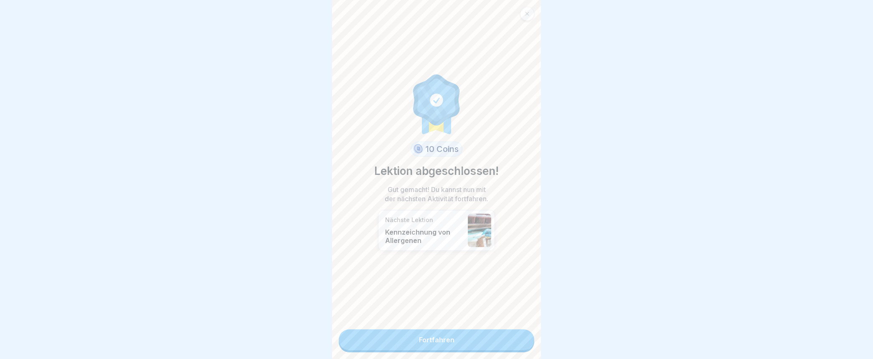
click at [420, 339] on link "Fortfahren" at bounding box center [437, 340] width 196 height 21
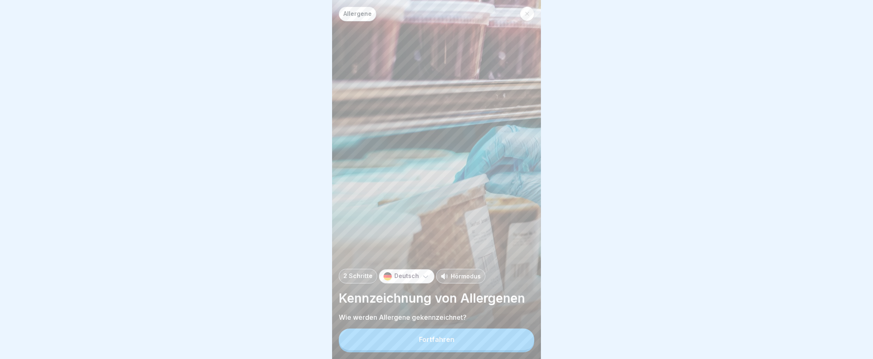
click at [431, 344] on div "Fortfahren" at bounding box center [437, 340] width 36 height 8
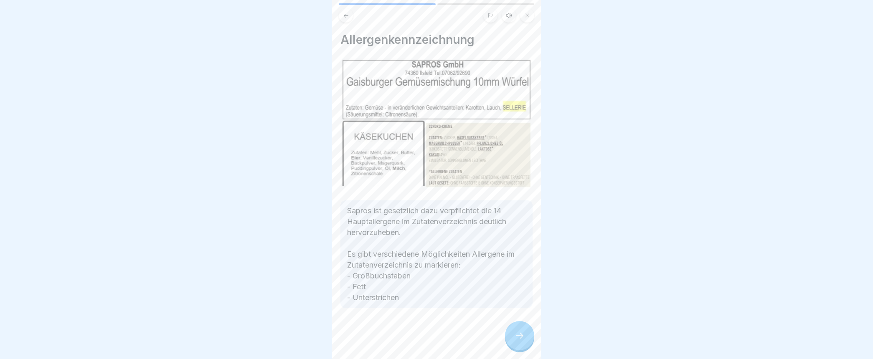
click at [517, 341] on icon at bounding box center [520, 336] width 10 height 10
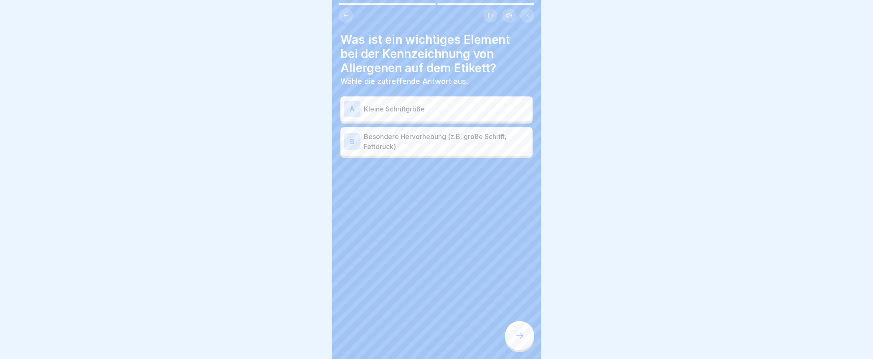
click at [351, 141] on div "B" at bounding box center [352, 141] width 17 height 17
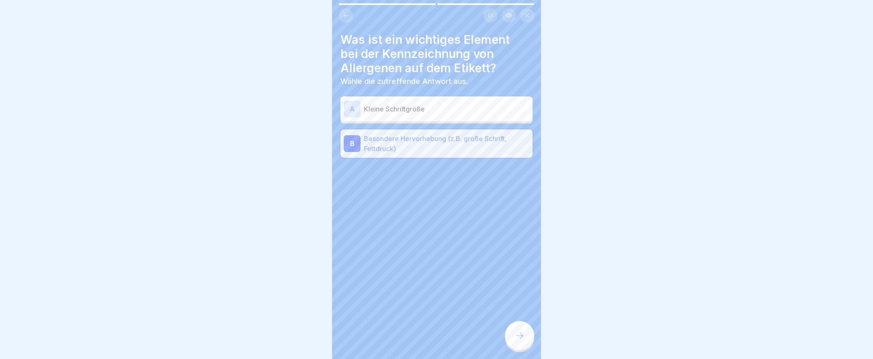
click at [521, 340] on icon at bounding box center [520, 336] width 10 height 10
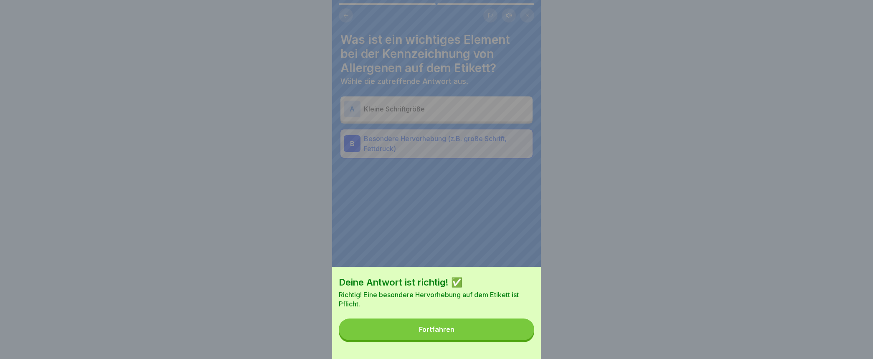
click at [473, 336] on button "Fortfahren" at bounding box center [437, 330] width 196 height 22
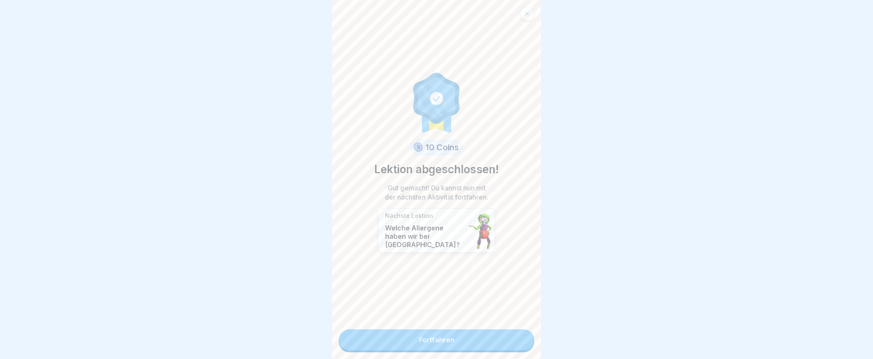
click at [436, 341] on link "Fortfahren" at bounding box center [437, 340] width 196 height 21
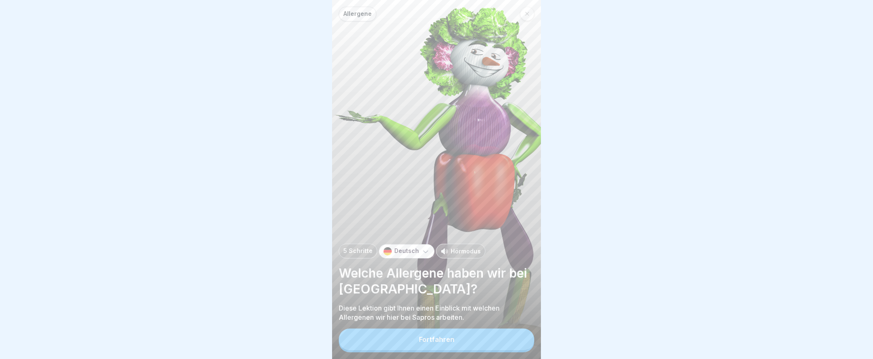
click at [432, 344] on div "Fortfahren" at bounding box center [437, 340] width 36 height 8
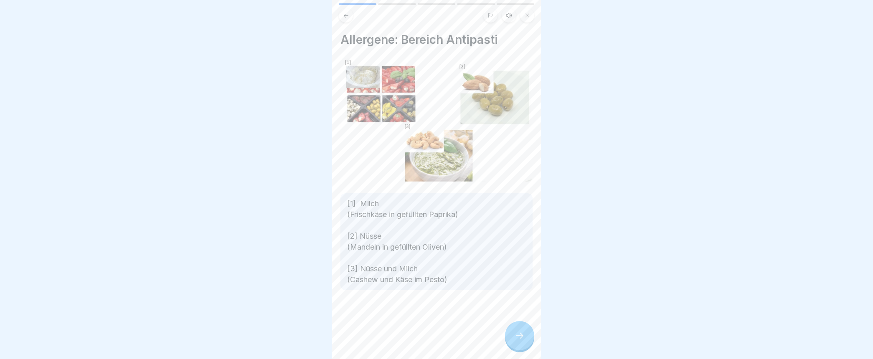
click at [525, 344] on div at bounding box center [519, 335] width 29 height 29
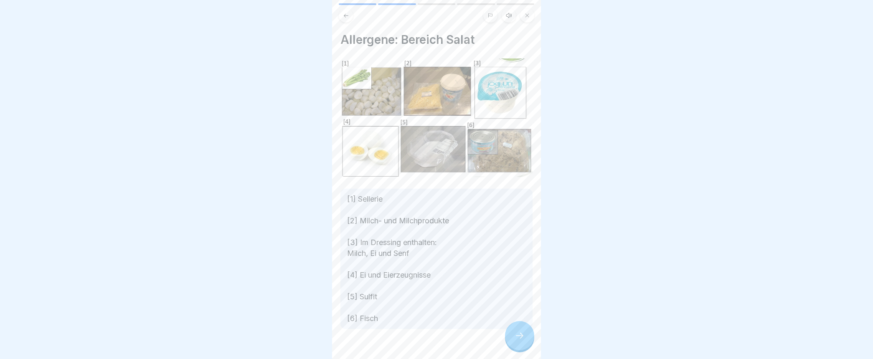
click at [526, 348] on div at bounding box center [519, 335] width 29 height 29
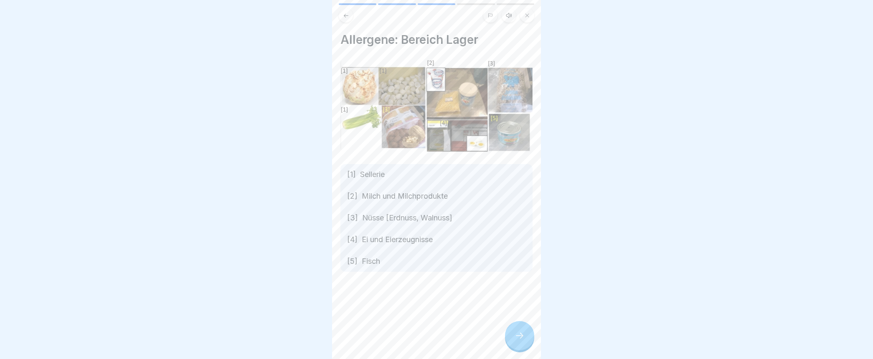
click at [526, 348] on div at bounding box center [519, 335] width 29 height 29
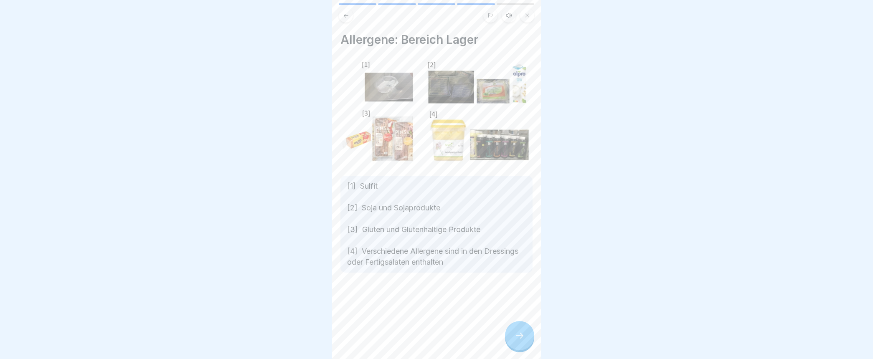
click at [526, 348] on div at bounding box center [519, 335] width 29 height 29
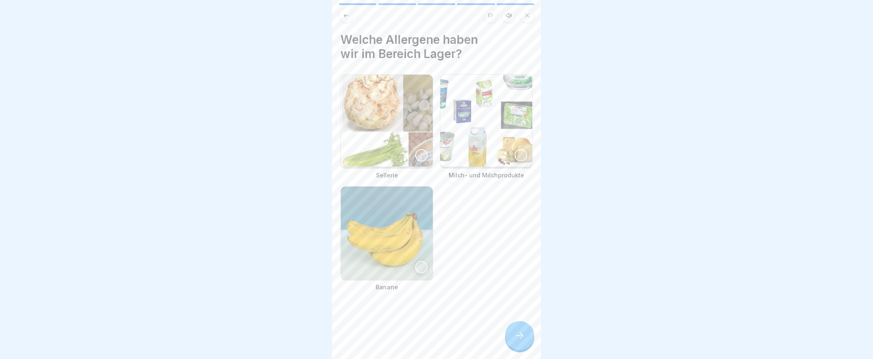
click at [526, 348] on div at bounding box center [519, 335] width 29 height 29
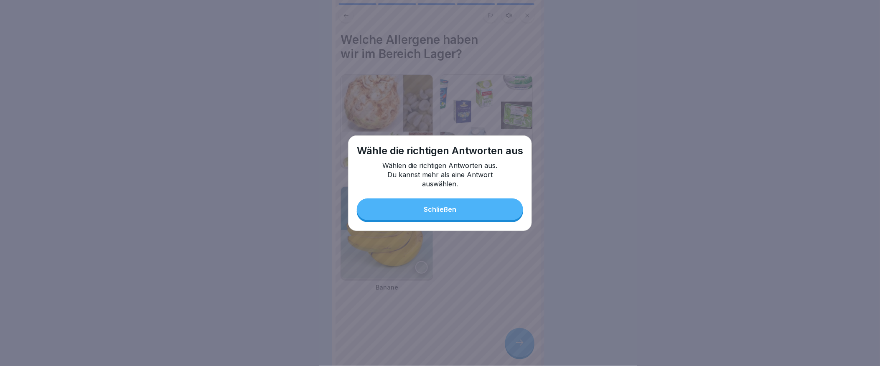
click at [462, 206] on button "Schließen" at bounding box center [440, 210] width 166 height 22
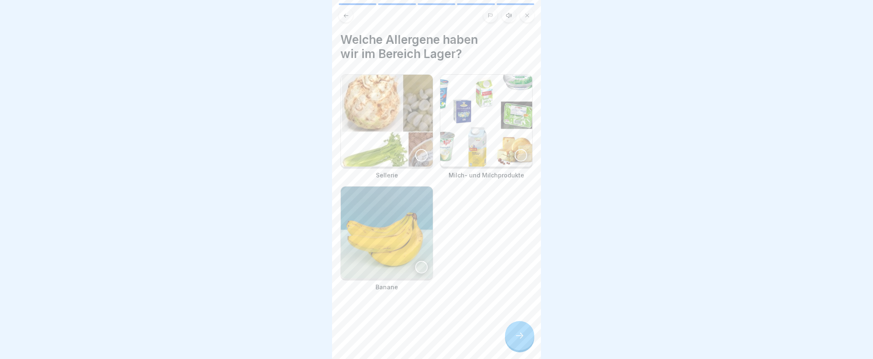
click at [415, 152] on div at bounding box center [421, 155] width 13 height 13
click at [515, 151] on div at bounding box center [521, 155] width 13 height 13
click at [513, 348] on div at bounding box center [519, 335] width 29 height 29
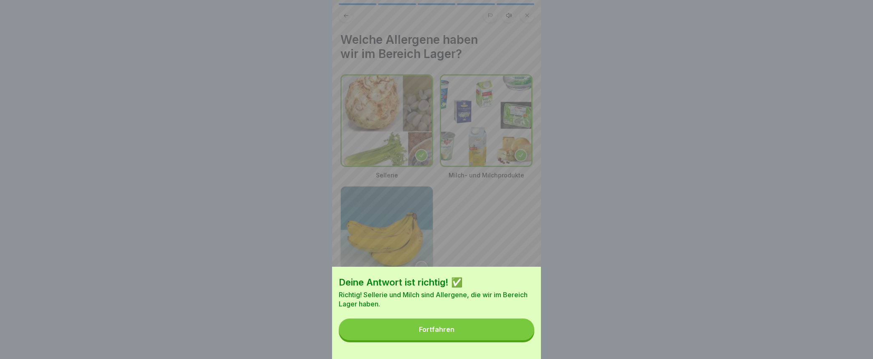
click at [421, 337] on button "Fortfahren" at bounding box center [437, 330] width 196 height 22
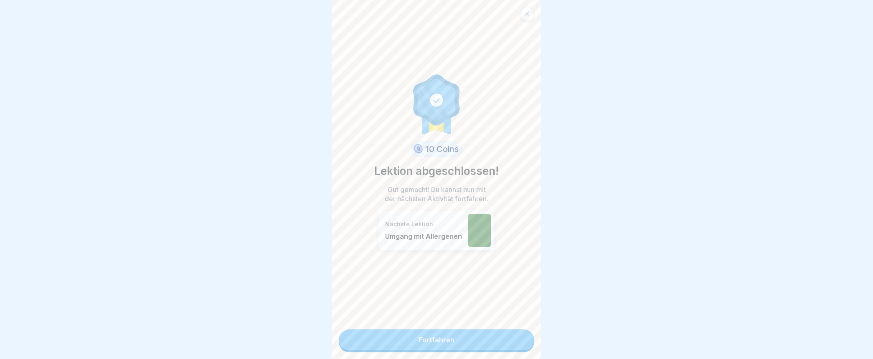
click at [406, 340] on link "Fortfahren" at bounding box center [437, 340] width 196 height 21
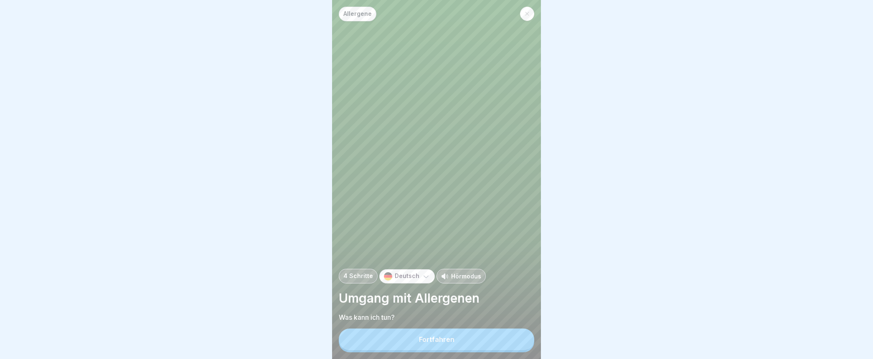
click at [412, 347] on button "Fortfahren" at bounding box center [437, 340] width 196 height 22
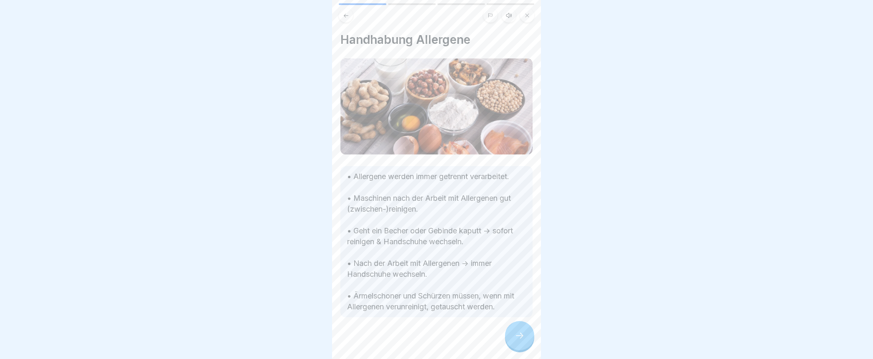
click at [510, 340] on div at bounding box center [519, 335] width 29 height 29
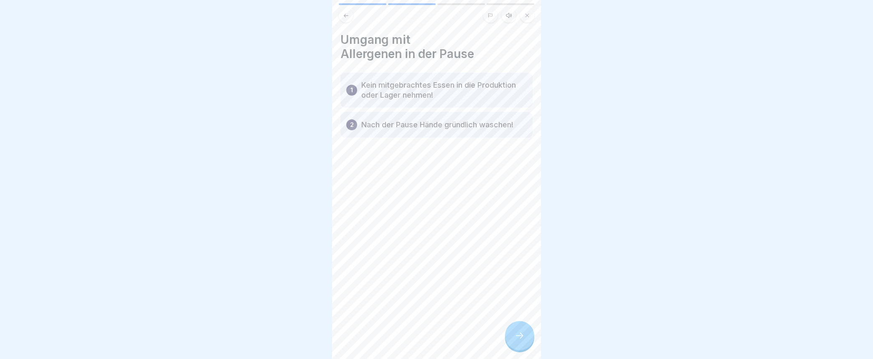
click at [510, 340] on div at bounding box center [519, 335] width 29 height 29
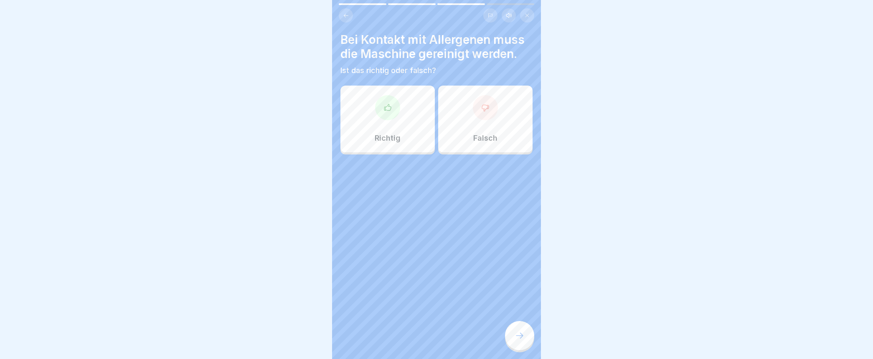
click at [386, 111] on icon at bounding box center [388, 108] width 8 height 8
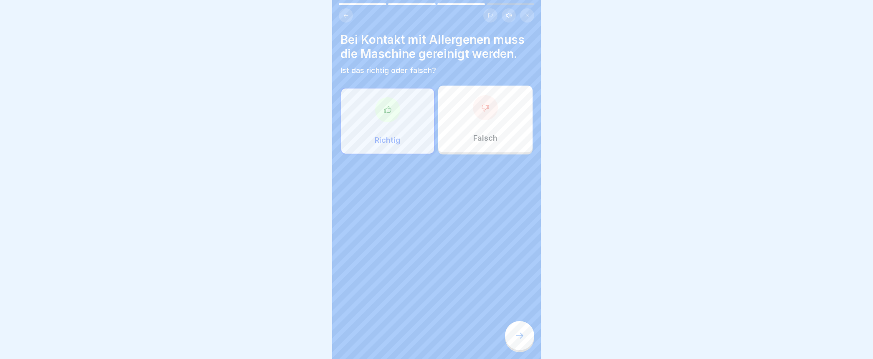
click at [513, 344] on div at bounding box center [519, 335] width 29 height 29
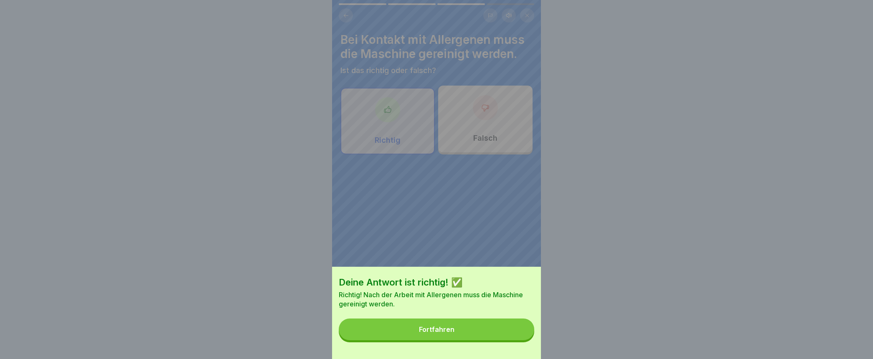
click at [452, 334] on div "Fortfahren" at bounding box center [437, 330] width 36 height 8
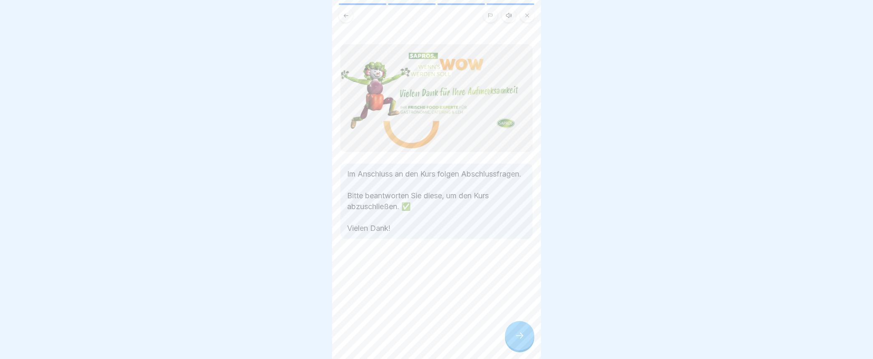
click at [523, 341] on icon at bounding box center [520, 336] width 10 height 10
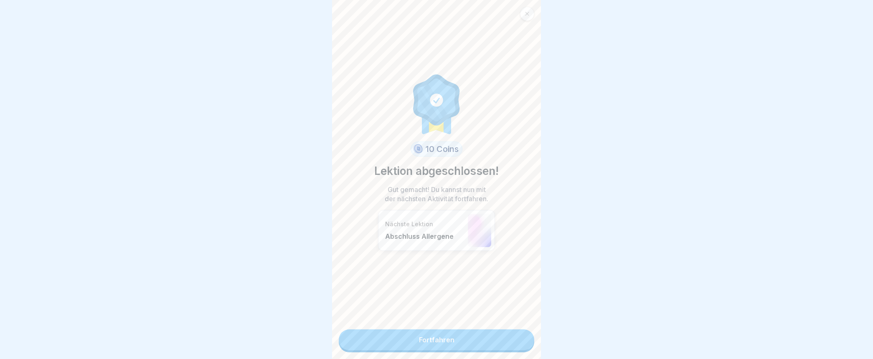
click at [443, 339] on link "Fortfahren" at bounding box center [437, 340] width 196 height 21
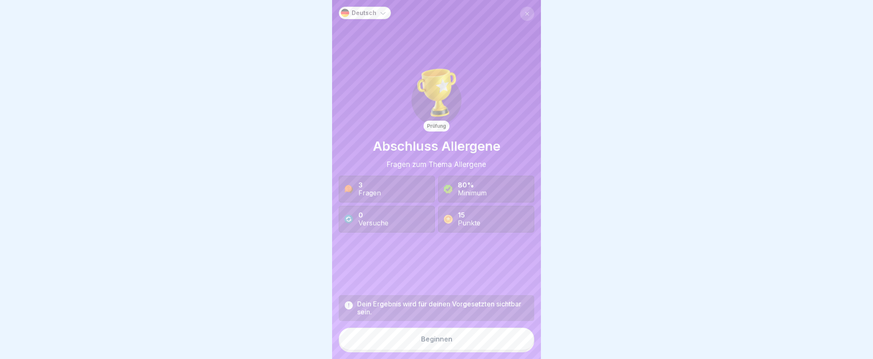
click at [441, 341] on button "Beginnen" at bounding box center [437, 339] width 196 height 23
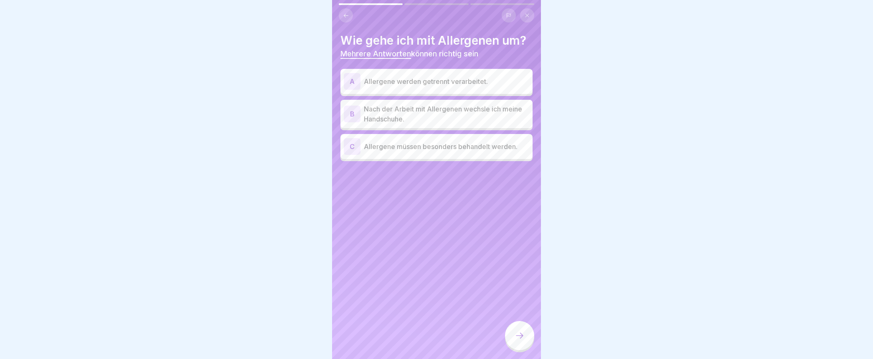
click at [352, 82] on div "A" at bounding box center [352, 81] width 17 height 17
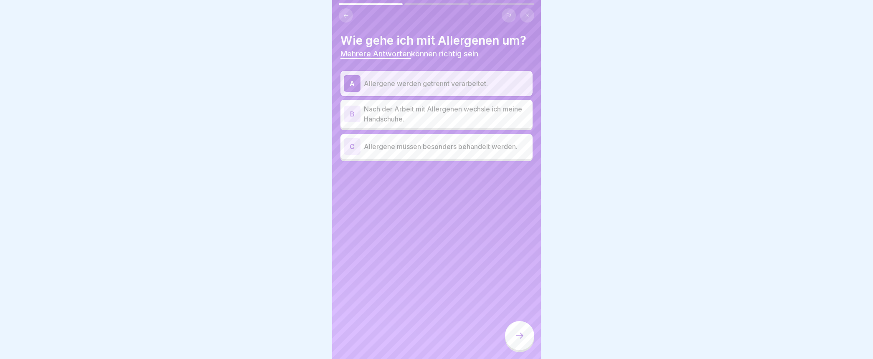
click at [354, 113] on div "B" at bounding box center [352, 114] width 17 height 17
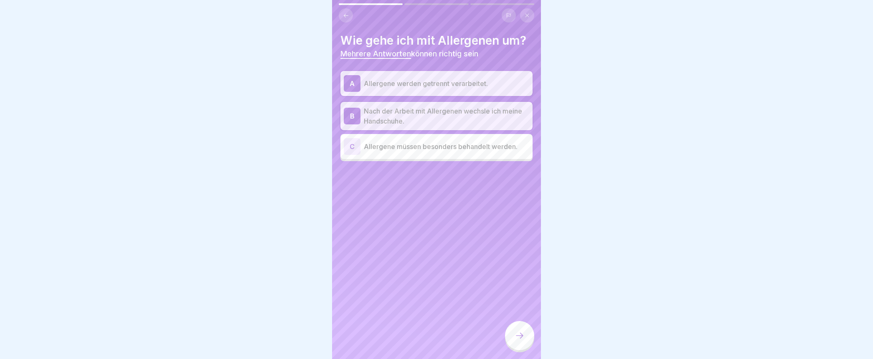
click at [525, 341] on icon at bounding box center [520, 336] width 10 height 10
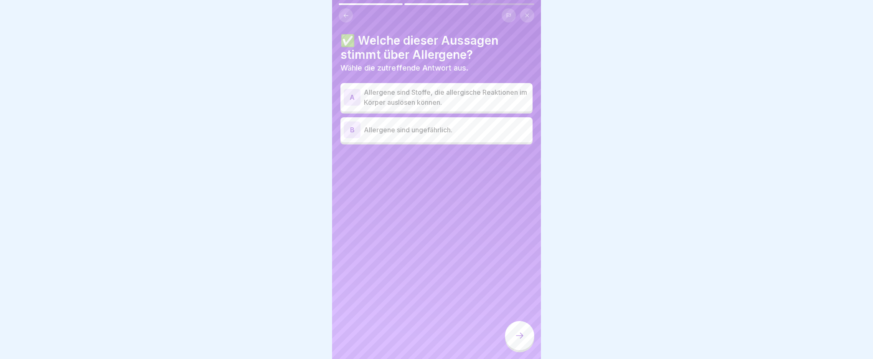
click at [355, 94] on div "A" at bounding box center [352, 97] width 17 height 17
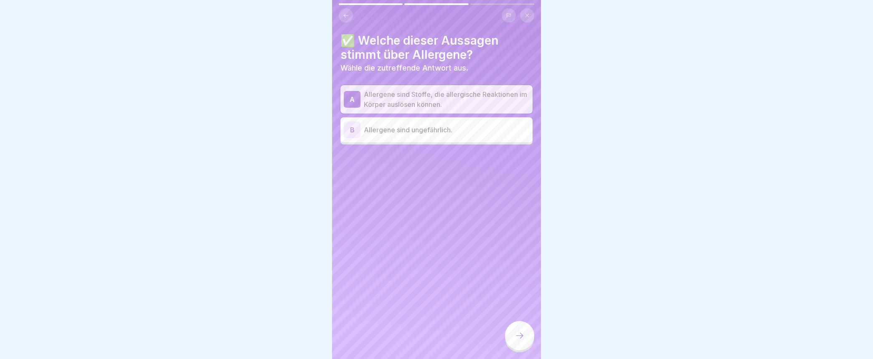
click at [515, 339] on icon at bounding box center [520, 336] width 10 height 10
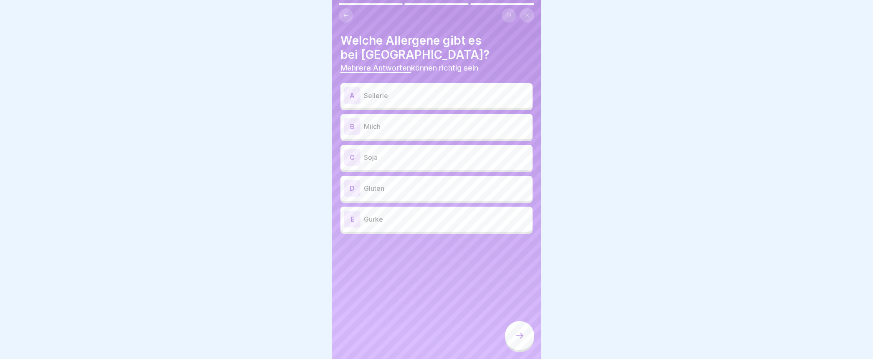
click at [352, 94] on div "A" at bounding box center [352, 95] width 17 height 17
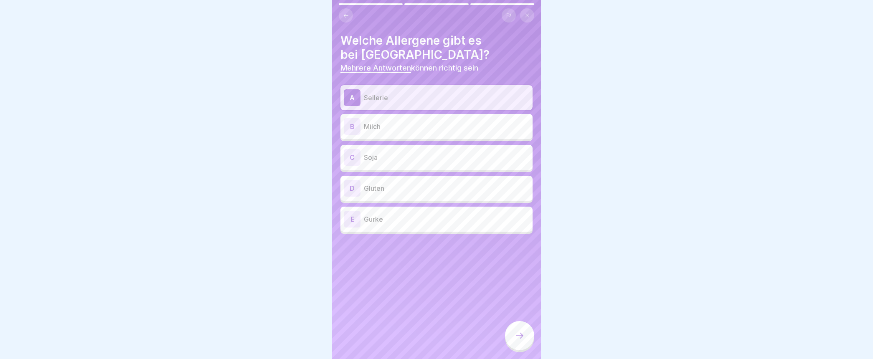
click at [352, 127] on div "B" at bounding box center [352, 126] width 17 height 17
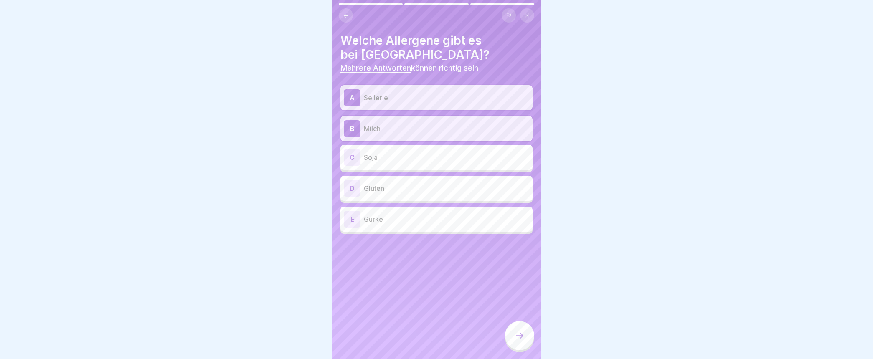
click at [351, 155] on div "C" at bounding box center [352, 157] width 17 height 17
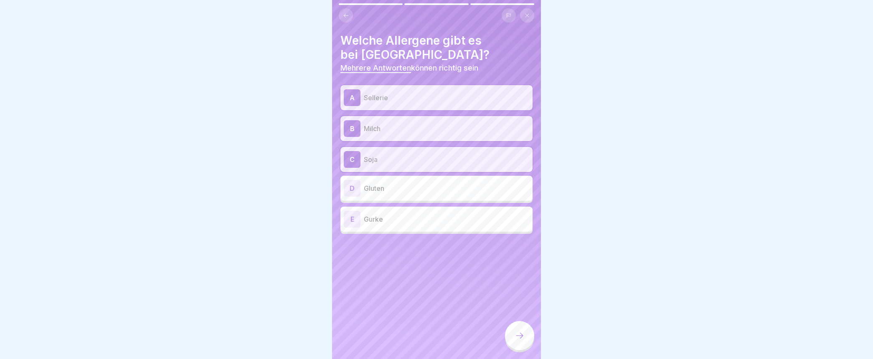
click at [353, 189] on div "D" at bounding box center [352, 188] width 17 height 17
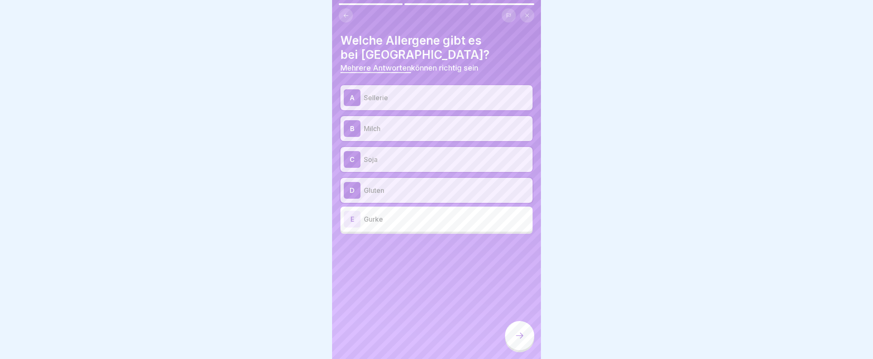
click at [518, 341] on icon at bounding box center [520, 336] width 10 height 10
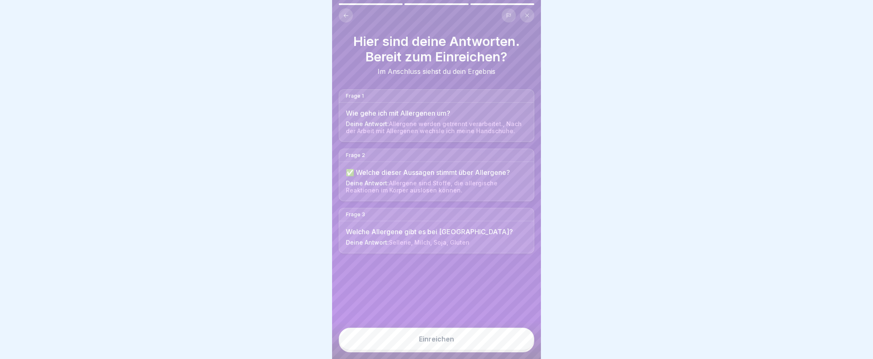
click at [422, 343] on div "Einreichen" at bounding box center [436, 340] width 35 height 8
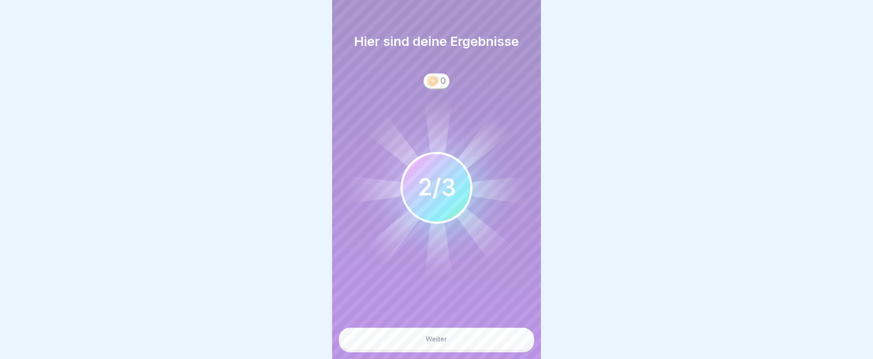
click at [422, 349] on button "Weiter" at bounding box center [437, 339] width 196 height 23
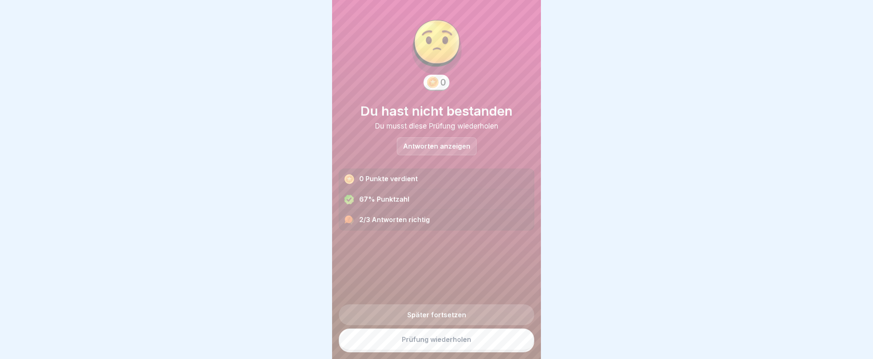
click at [420, 348] on link "Prüfung wiederholen" at bounding box center [437, 340] width 196 height 22
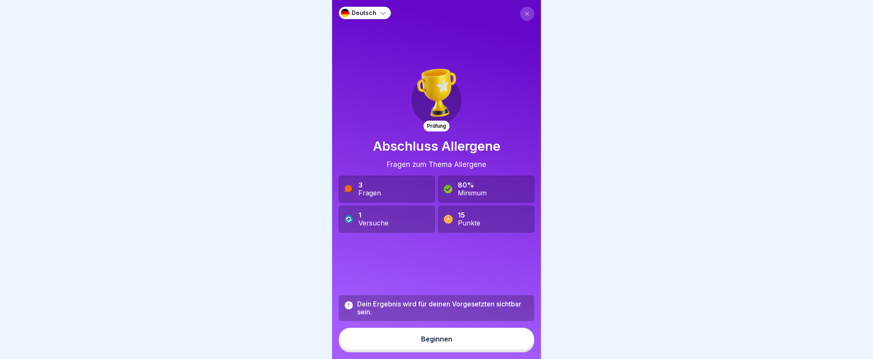
click at [421, 343] on div "Beginnen" at bounding box center [436, 340] width 31 height 8
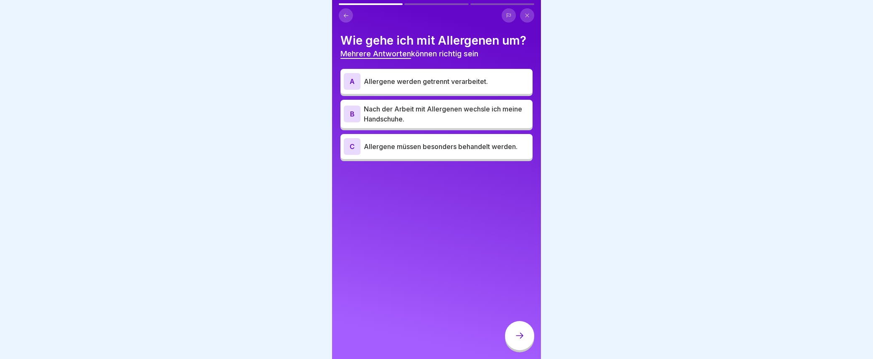
click at [352, 80] on div "A" at bounding box center [352, 81] width 17 height 17
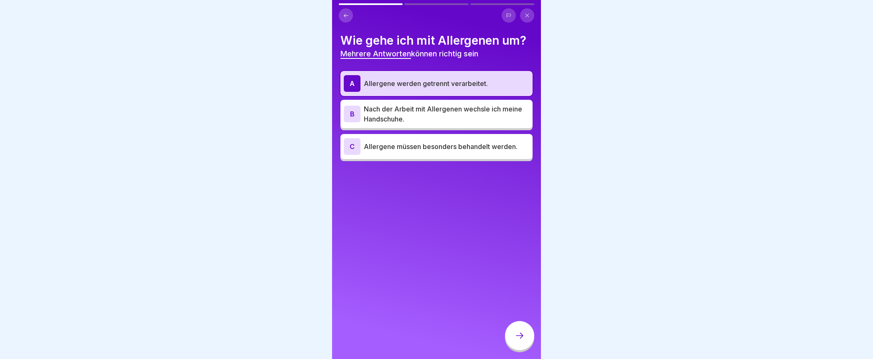
click at [351, 115] on div "B" at bounding box center [352, 114] width 17 height 17
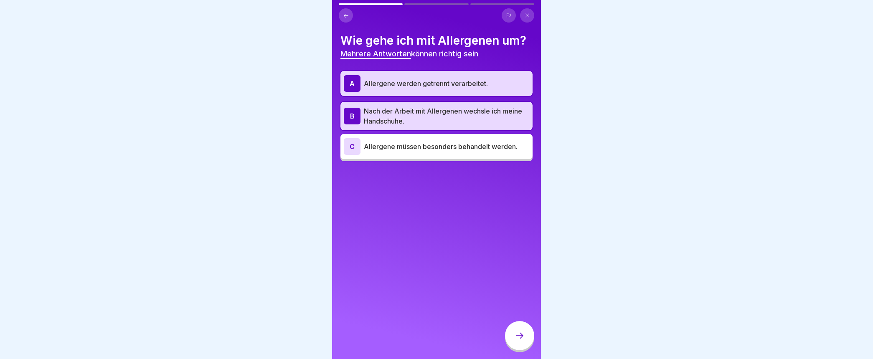
click at [522, 341] on icon at bounding box center [520, 336] width 10 height 10
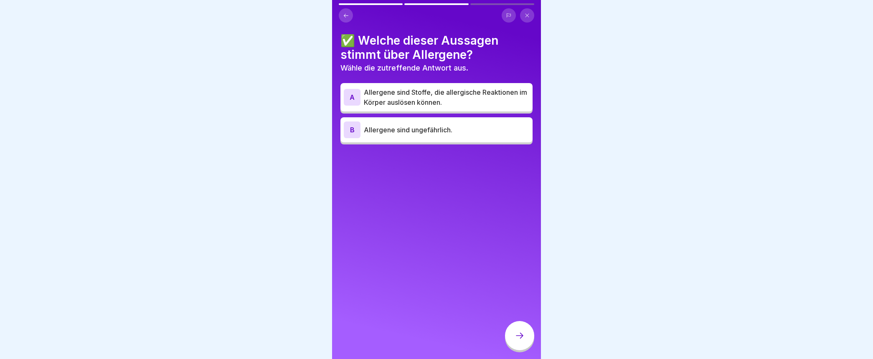
click at [348, 95] on div "A" at bounding box center [352, 97] width 17 height 17
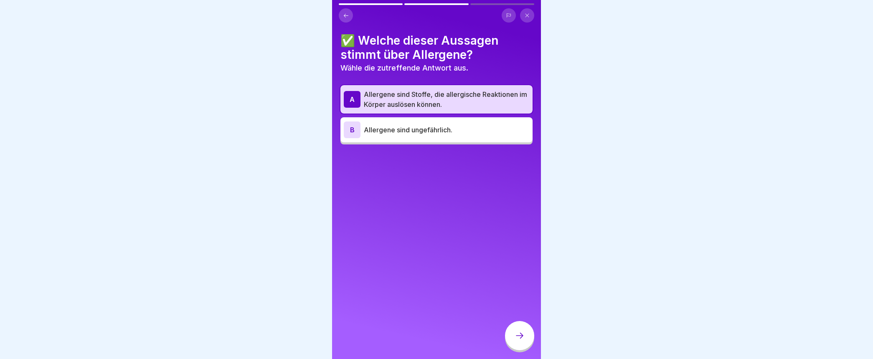
click at [521, 341] on icon at bounding box center [520, 336] width 10 height 10
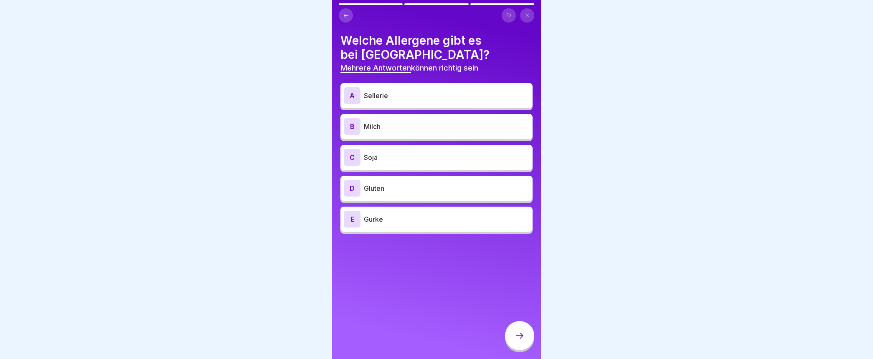
click at [352, 96] on div "A" at bounding box center [352, 95] width 17 height 17
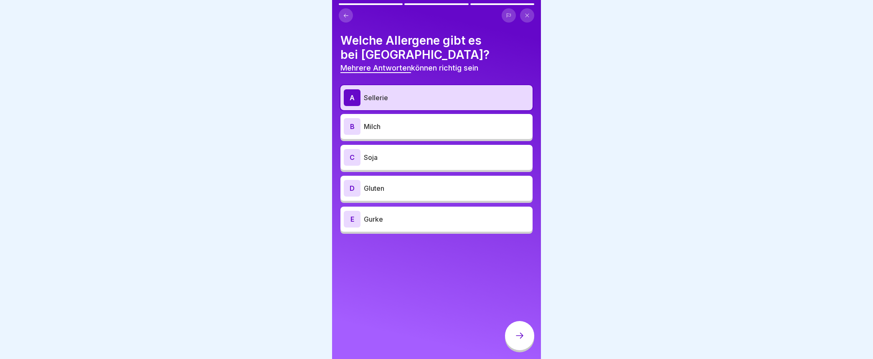
click at [351, 125] on div "B" at bounding box center [352, 126] width 17 height 17
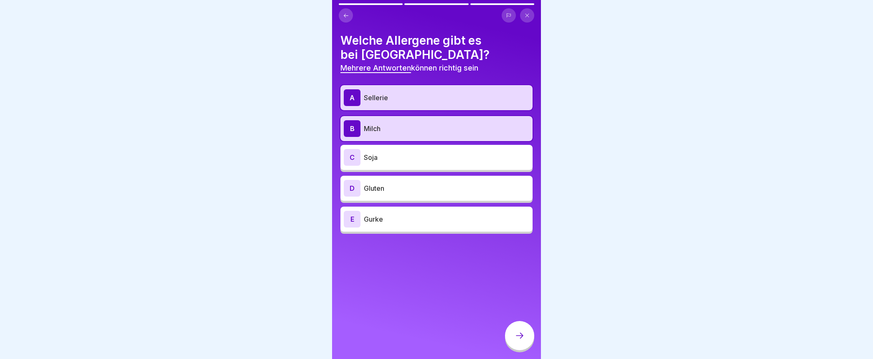
click at [354, 155] on div "C" at bounding box center [352, 157] width 17 height 17
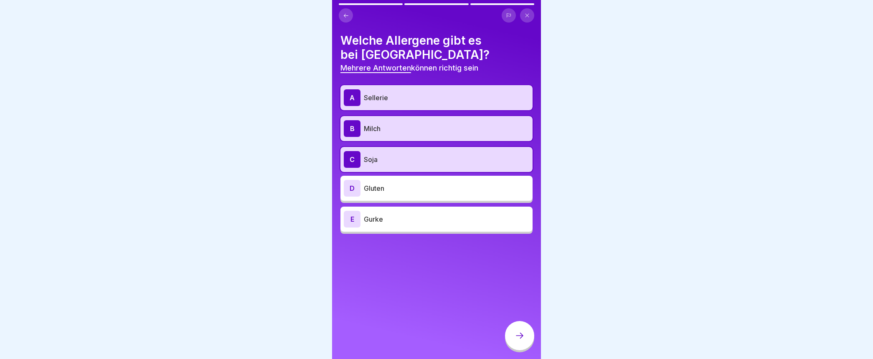
click at [356, 190] on div "D" at bounding box center [352, 188] width 17 height 17
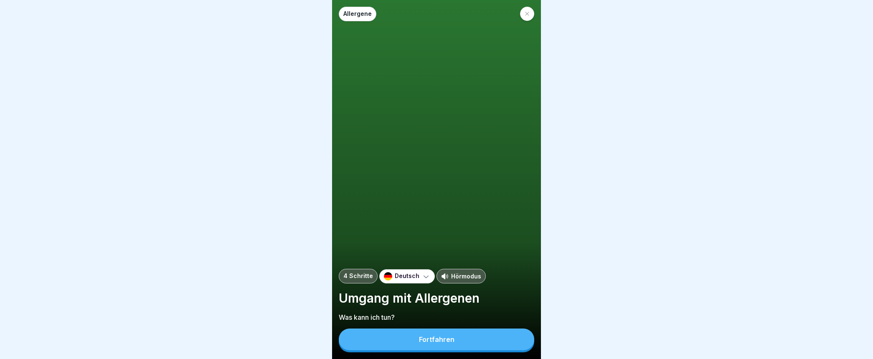
click at [440, 341] on button "Fortfahren" at bounding box center [437, 340] width 196 height 22
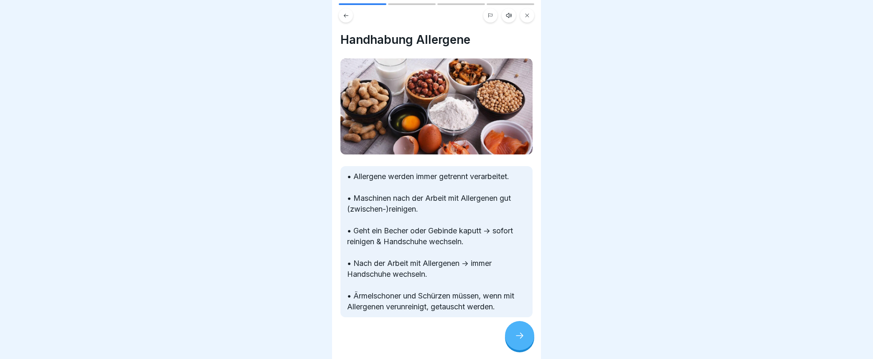
click at [517, 339] on div at bounding box center [519, 335] width 29 height 29
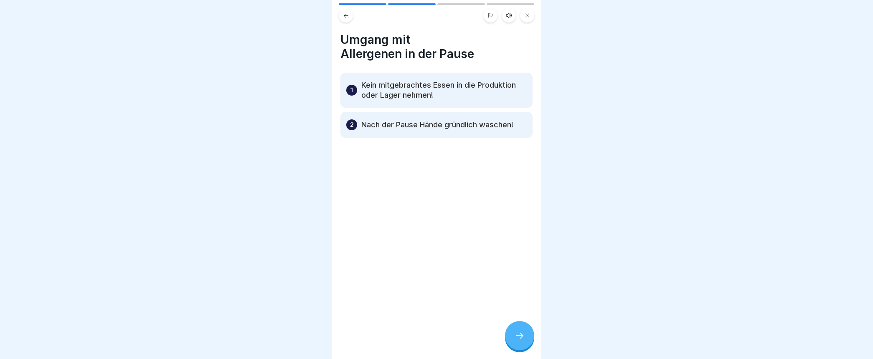
drag, startPoint x: 344, startPoint y: 13, endPoint x: 366, endPoint y: 38, distance: 32.8
click at [344, 13] on icon at bounding box center [346, 16] width 6 height 6
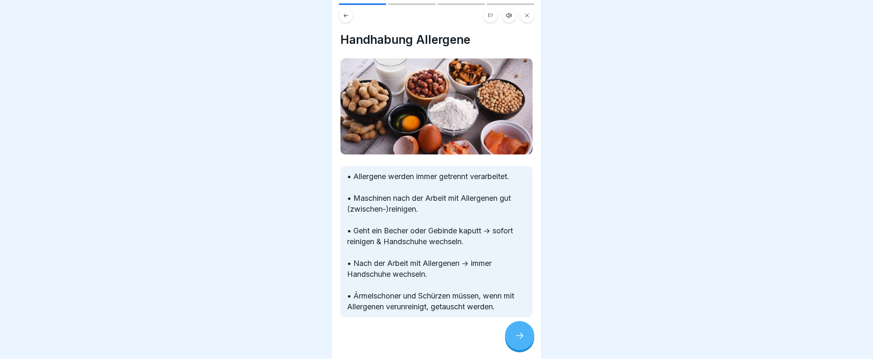
click at [520, 341] on icon at bounding box center [520, 336] width 10 height 10
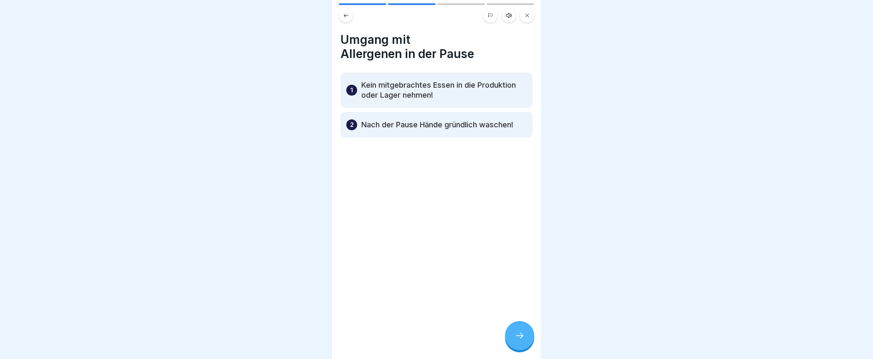
click at [520, 341] on icon at bounding box center [520, 336] width 10 height 10
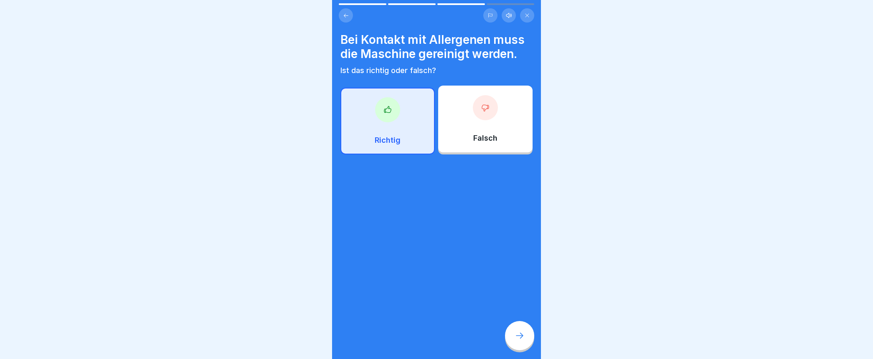
click at [385, 118] on div at bounding box center [387, 109] width 25 height 25
click at [520, 340] on icon at bounding box center [520, 336] width 10 height 10
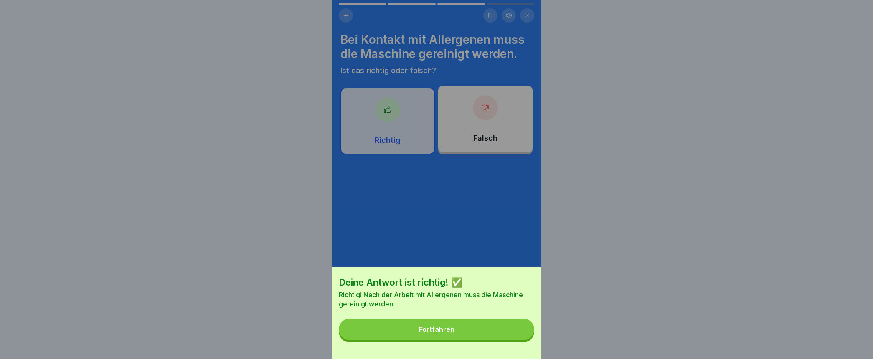
click at [435, 334] on div "Fortfahren" at bounding box center [437, 330] width 36 height 8
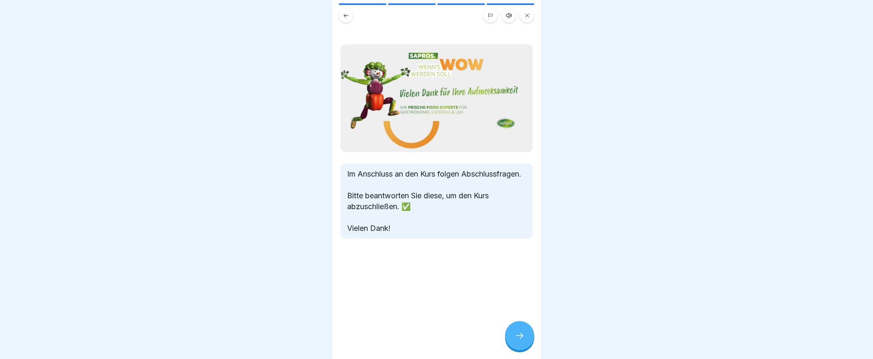
click at [517, 335] on div at bounding box center [519, 335] width 29 height 29
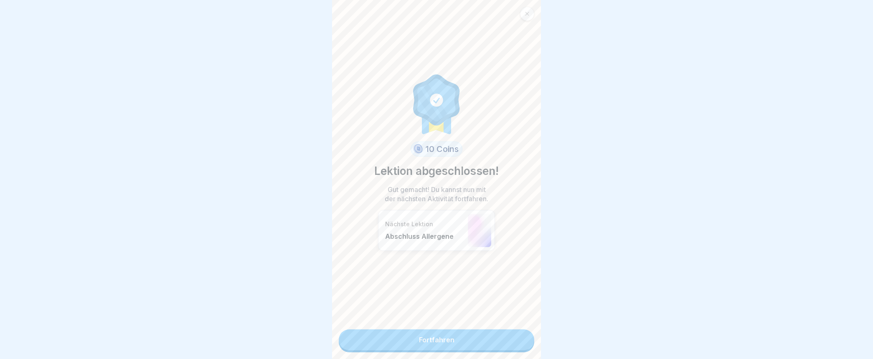
click at [453, 337] on link "Fortfahren" at bounding box center [437, 340] width 196 height 21
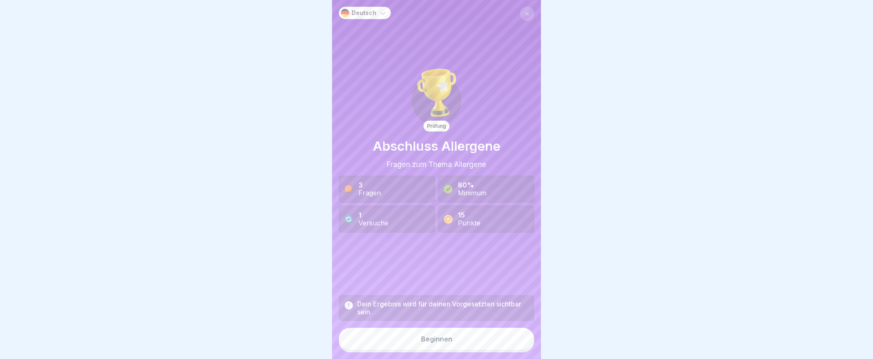
click at [450, 346] on button "Beginnen" at bounding box center [437, 339] width 196 height 23
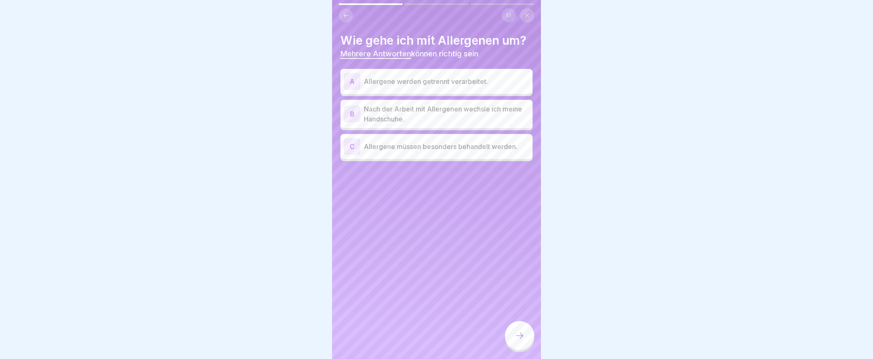
click at [349, 84] on div "A" at bounding box center [352, 81] width 17 height 17
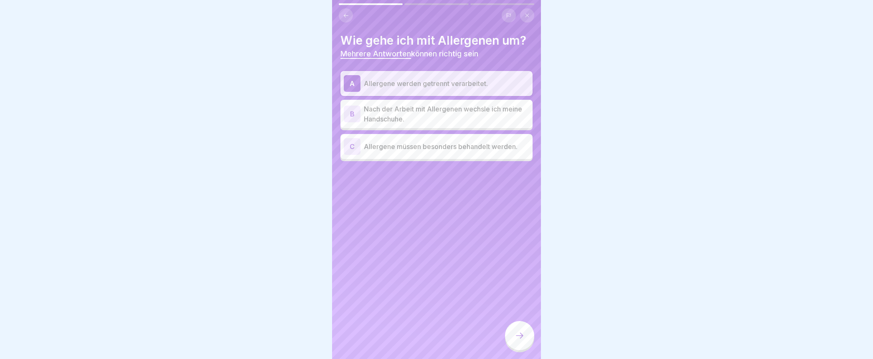
click at [354, 111] on div "B" at bounding box center [352, 114] width 17 height 17
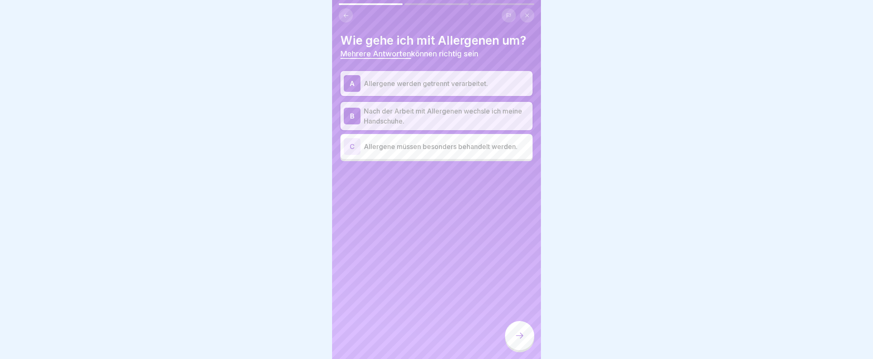
click at [353, 143] on div "C" at bounding box center [352, 146] width 17 height 17
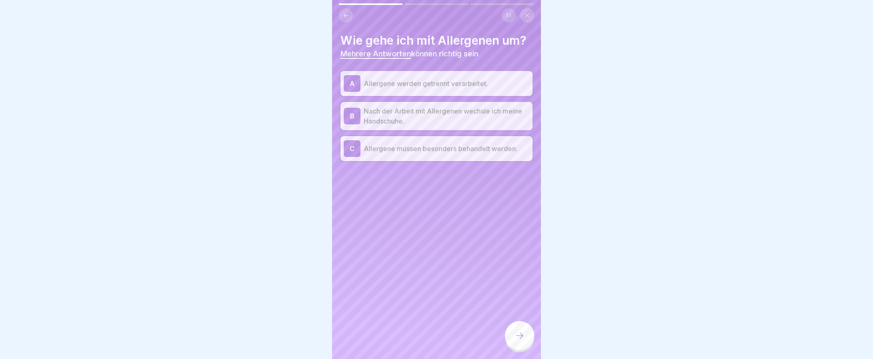
click at [517, 339] on icon at bounding box center [520, 336] width 10 height 10
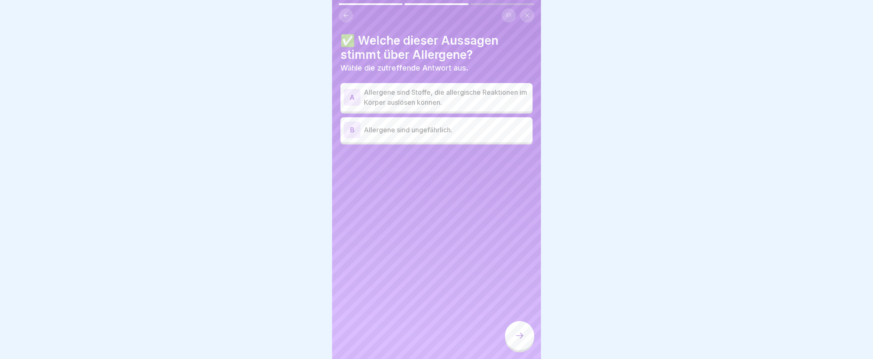
click at [350, 95] on div "A" at bounding box center [352, 97] width 17 height 17
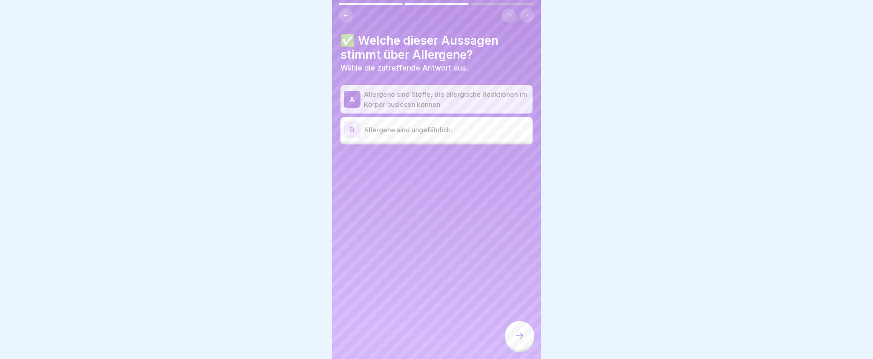
click at [513, 339] on div at bounding box center [519, 335] width 29 height 29
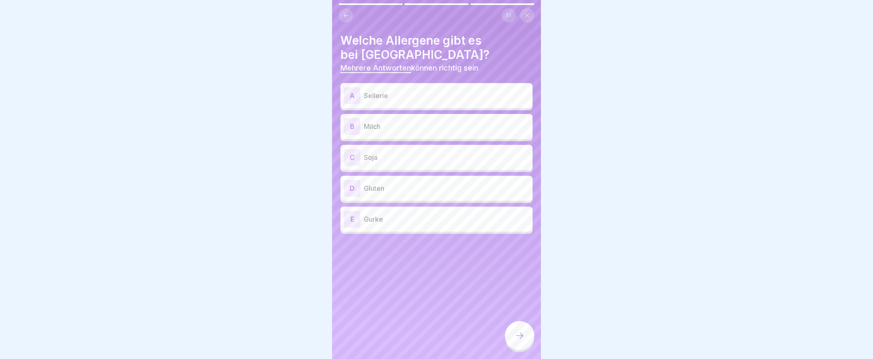
click at [354, 94] on div "A" at bounding box center [352, 95] width 17 height 17
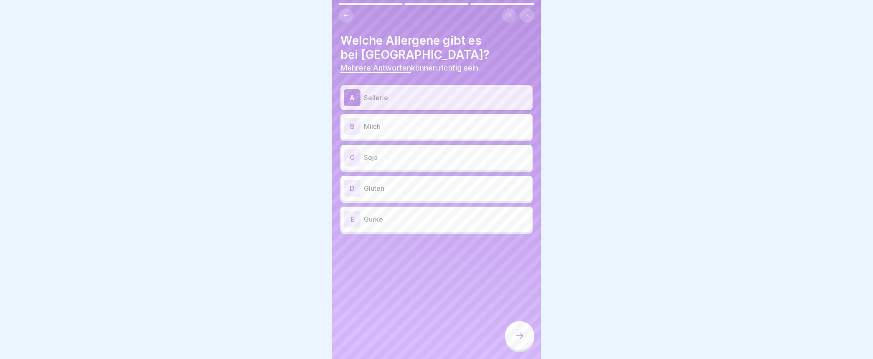
click at [354, 121] on div "B" at bounding box center [352, 126] width 17 height 17
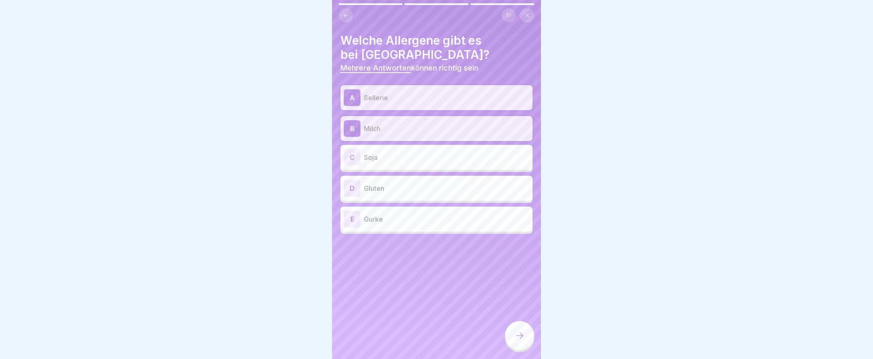
click at [354, 153] on div "C" at bounding box center [352, 157] width 17 height 17
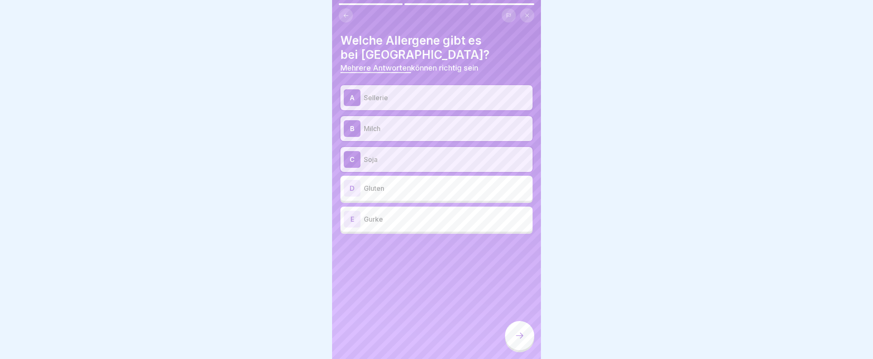
click at [350, 184] on div "D" at bounding box center [352, 188] width 17 height 17
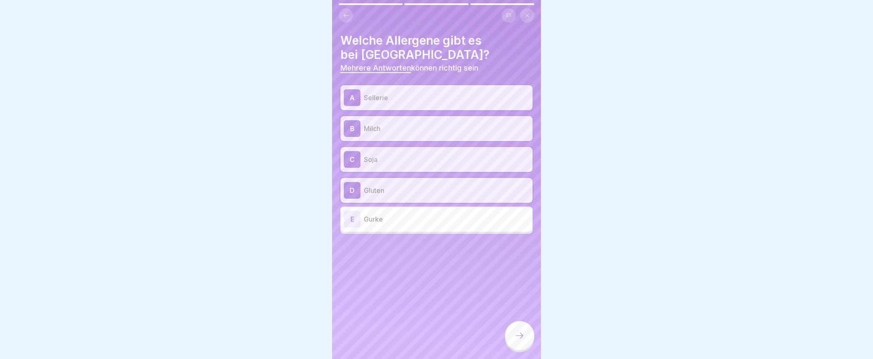
click at [516, 338] on div at bounding box center [519, 335] width 29 height 29
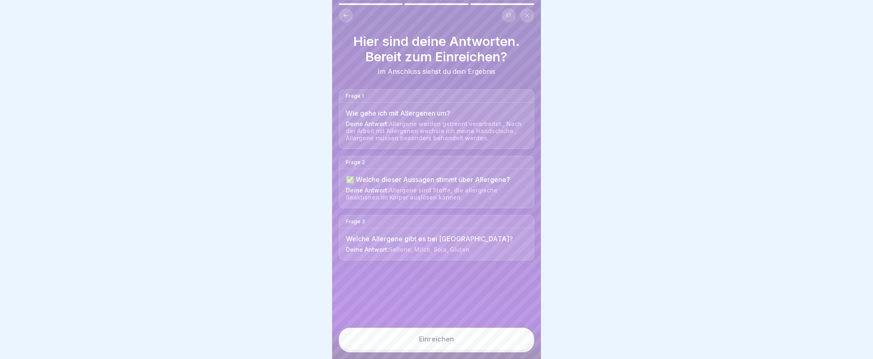
click at [450, 343] on div "Einreichen" at bounding box center [436, 340] width 35 height 8
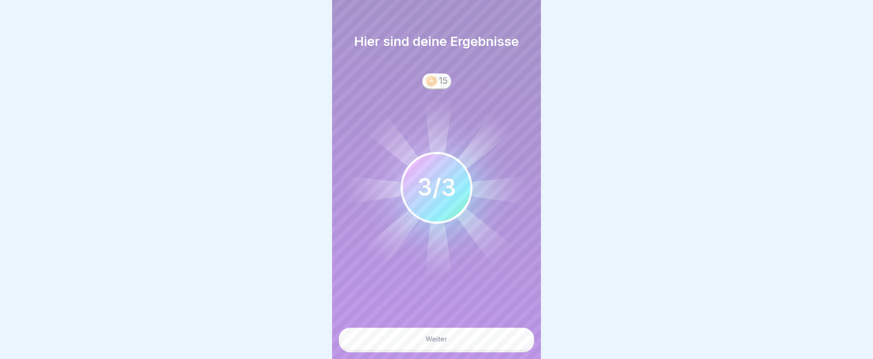
click at [439, 343] on div "Weiter" at bounding box center [437, 340] width 22 height 8
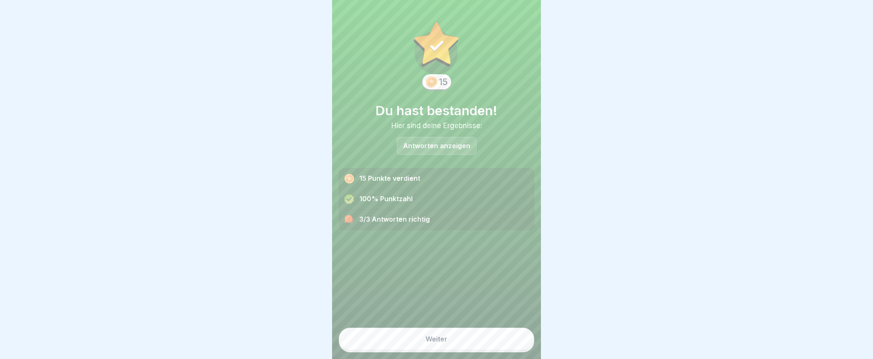
click at [415, 347] on button "Weiter" at bounding box center [437, 339] width 196 height 23
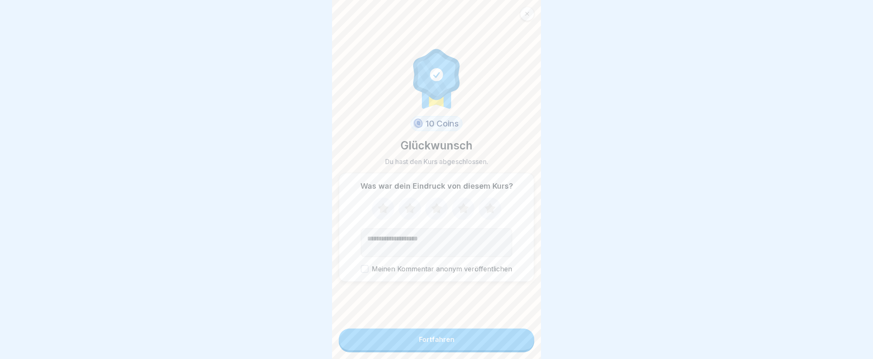
click at [419, 344] on div "Fortfahren" at bounding box center [437, 340] width 36 height 8
